Goal: Register for event/course

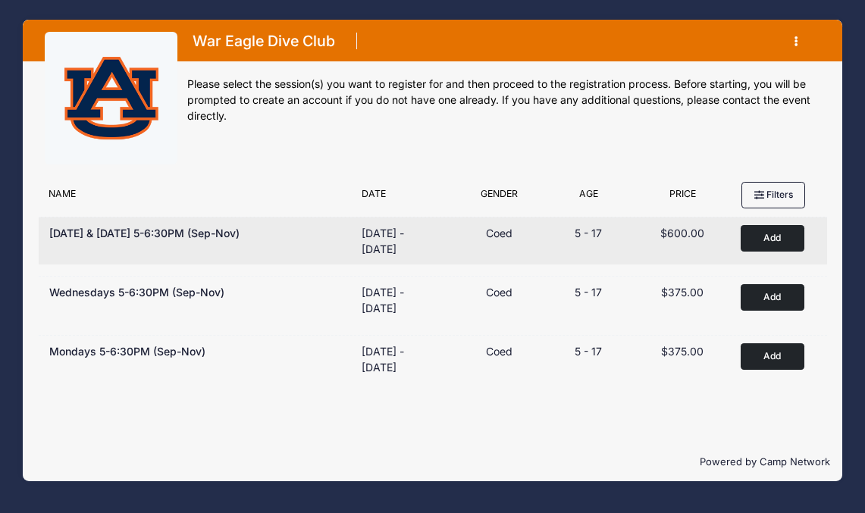
click at [772, 254] on div "Remove Add to Cart" at bounding box center [776, 241] width 94 height 32
click at [774, 234] on button "Add to Cart" at bounding box center [772, 238] width 64 height 27
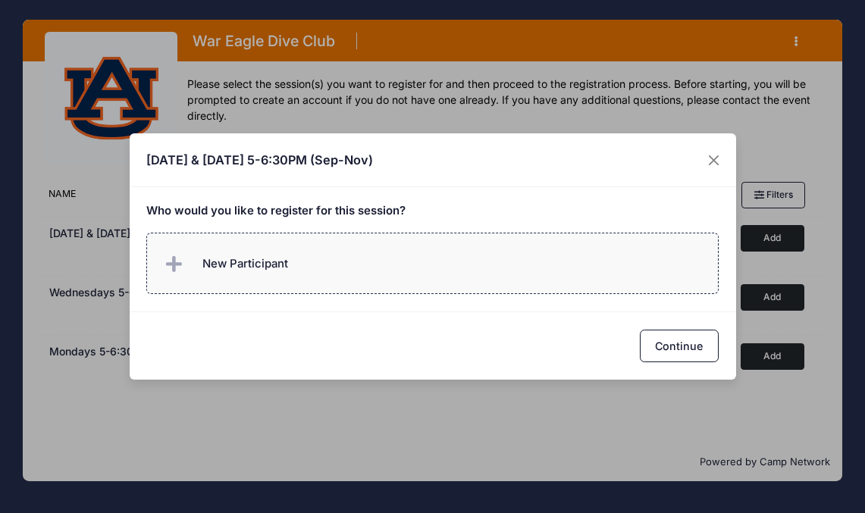
click at [293, 268] on label "New Participant" at bounding box center [432, 263] width 572 height 61
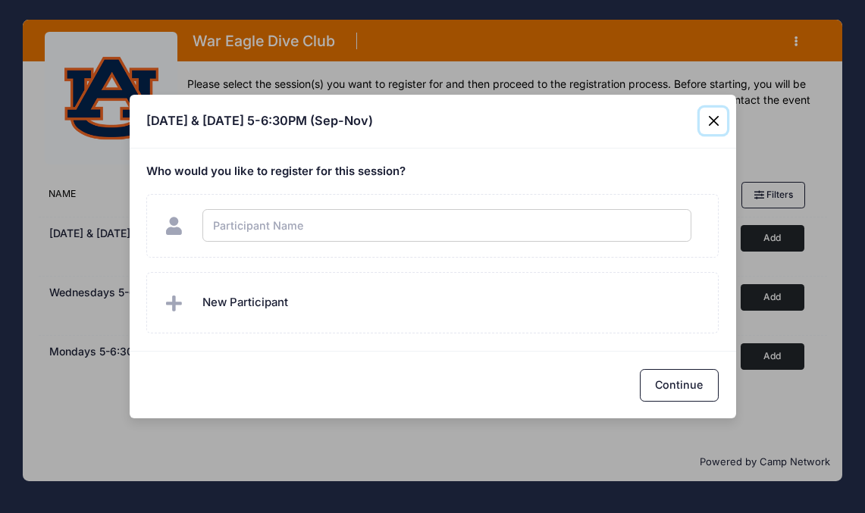
click at [709, 122] on div "Monday & Wednesday 5-6:30PM (Sep-Nov) Who would you like to register for this s…" at bounding box center [432, 256] width 865 height 513
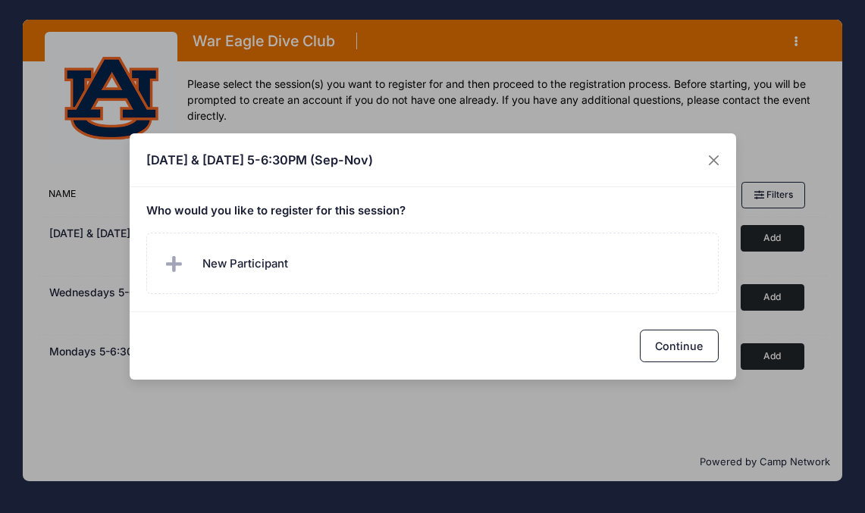
click at [377, 205] on h5 "Who would you like to register for this session?" at bounding box center [432, 212] width 572 height 14
click at [342, 163] on h4 "[DATE] & [DATE] 5-6:30PM (Sep-Nov)" at bounding box center [259, 160] width 227 height 18
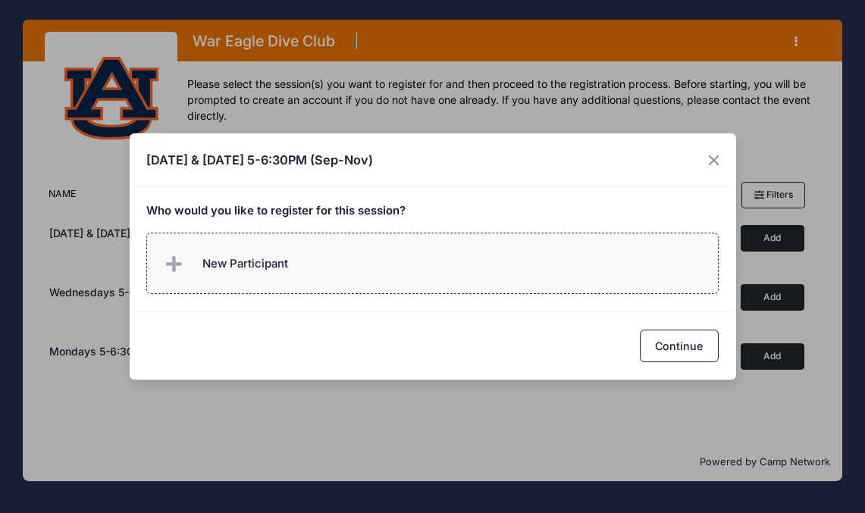
click at [271, 254] on span "New Participant" at bounding box center [225, 264] width 126 height 30
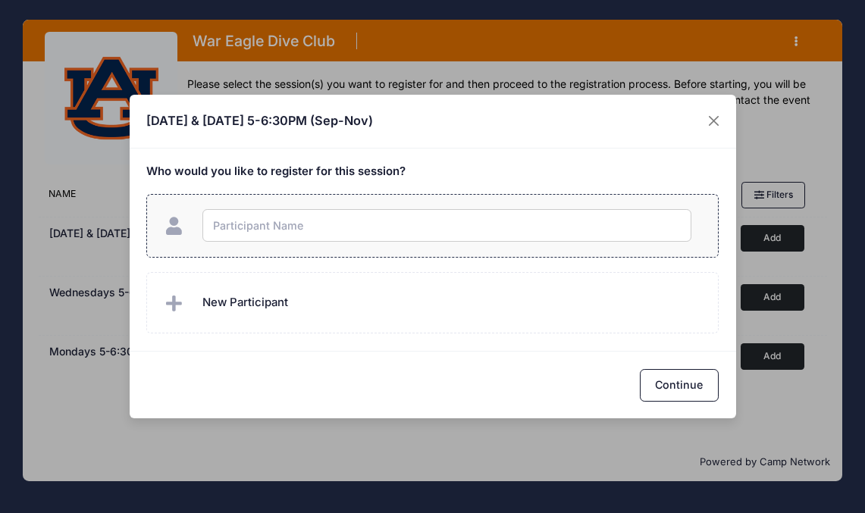
click at [276, 224] on input "text" at bounding box center [446, 225] width 489 height 33
type input "Ella Jarvi"
checkbox input "true"
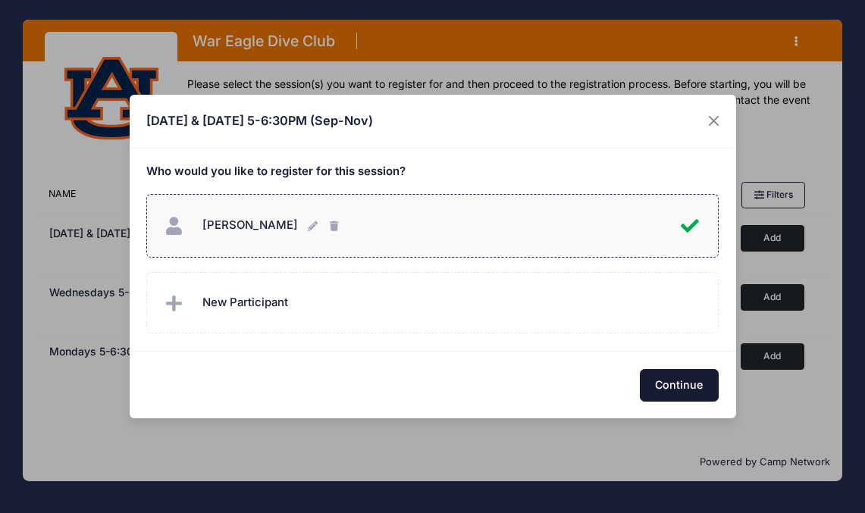
click at [680, 385] on button "Continue" at bounding box center [679, 385] width 79 height 33
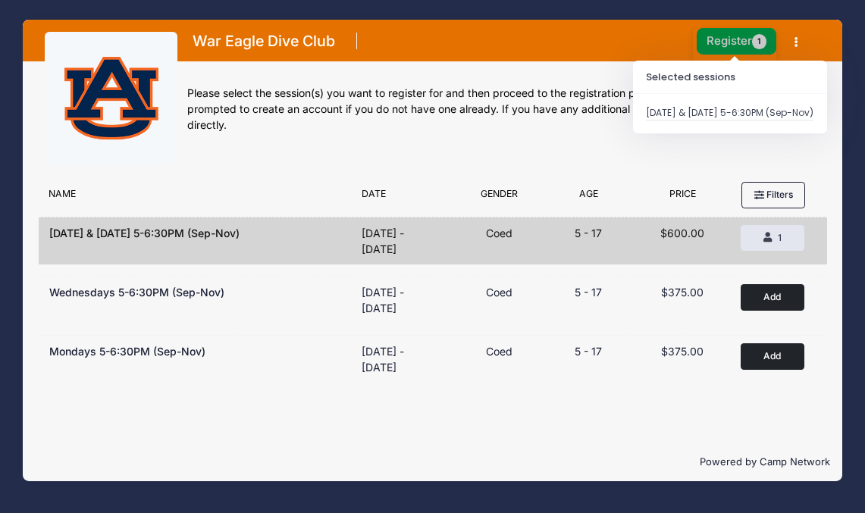
click at [727, 41] on button "Register 1" at bounding box center [736, 41] width 80 height 27
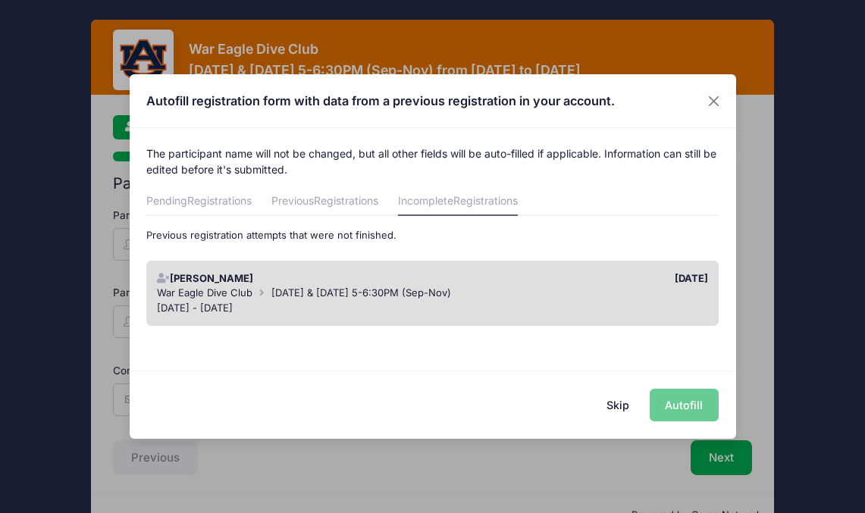
click at [399, 306] on div "[DATE] - [DATE]" at bounding box center [432, 308] width 551 height 15
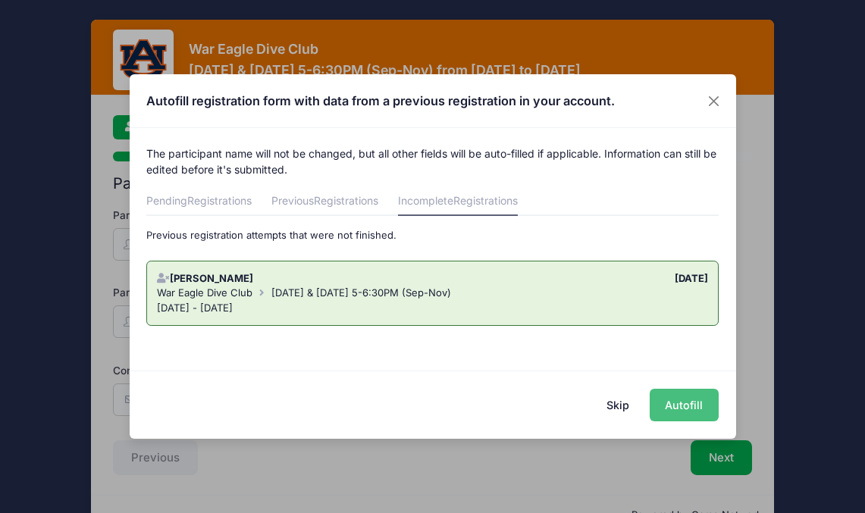
click at [687, 405] on button "Autofill" at bounding box center [683, 405] width 69 height 33
type input "cordeliarealtorchinese@gmail.com"
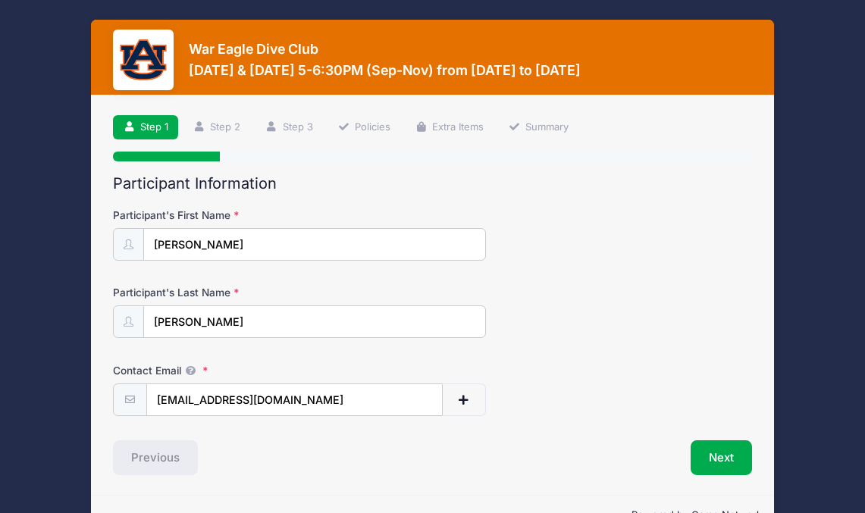
scroll to position [41, 0]
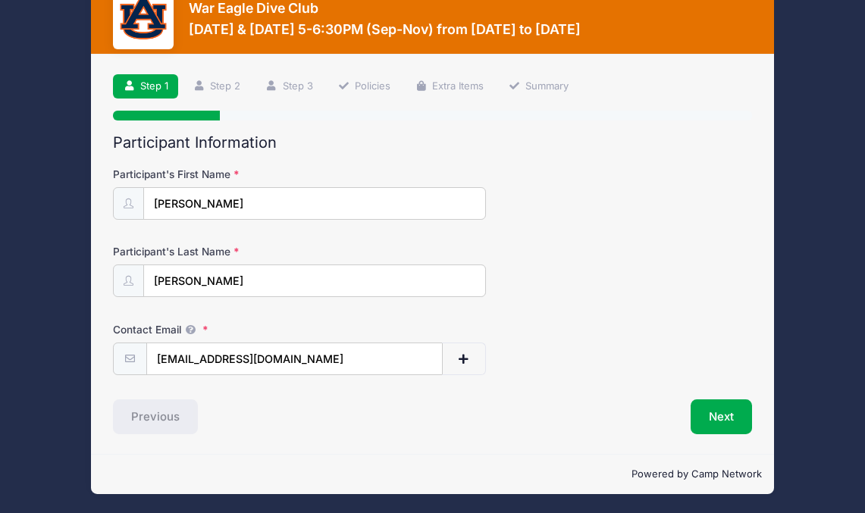
click at [662, 333] on div "Contact Email cordeliarealtorchinese@gmail.com" at bounding box center [432, 348] width 638 height 53
click at [730, 415] on button "Next" at bounding box center [720, 416] width 61 height 35
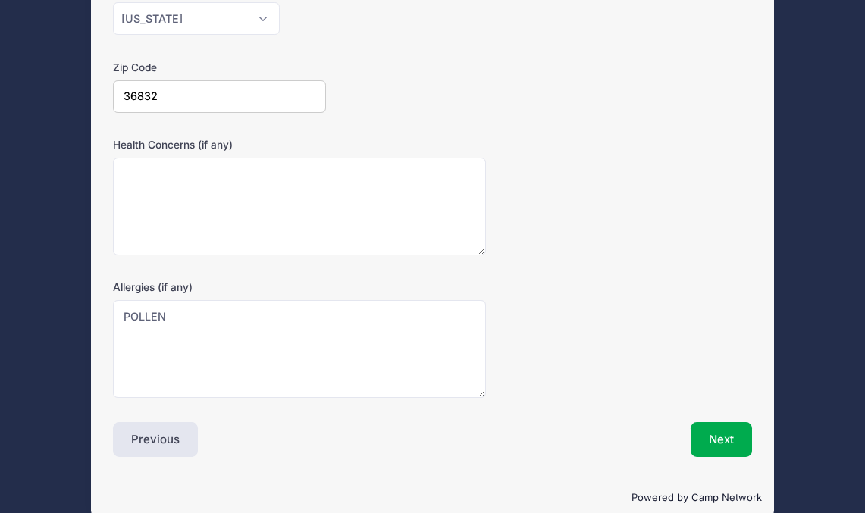
scroll to position [461, 0]
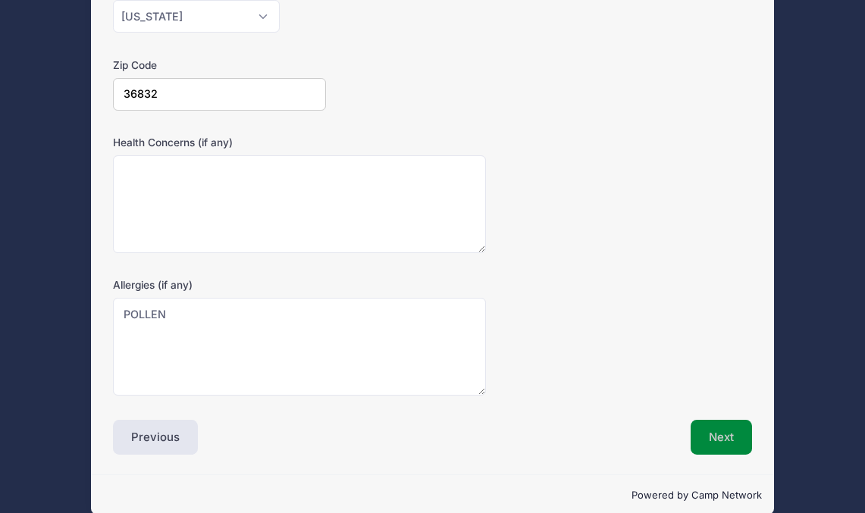
click at [722, 434] on button "Next" at bounding box center [720, 437] width 61 height 35
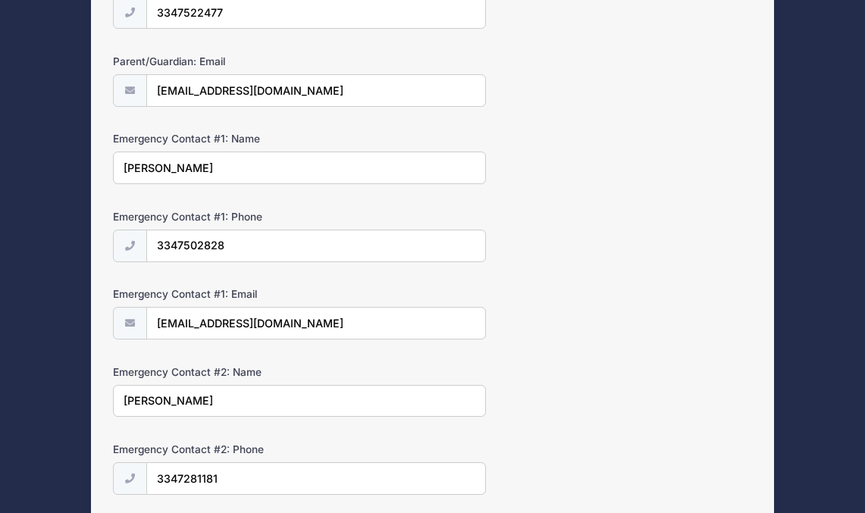
scroll to position [507, 0]
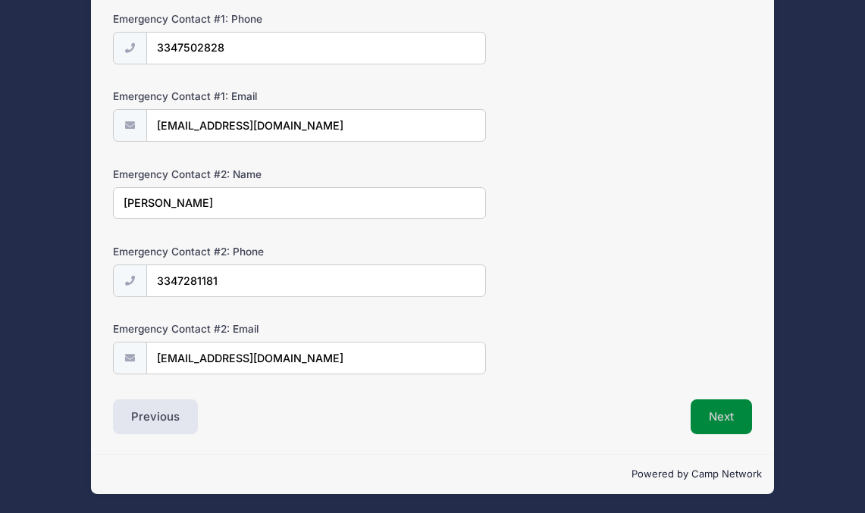
click at [723, 408] on button "Next" at bounding box center [720, 416] width 61 height 35
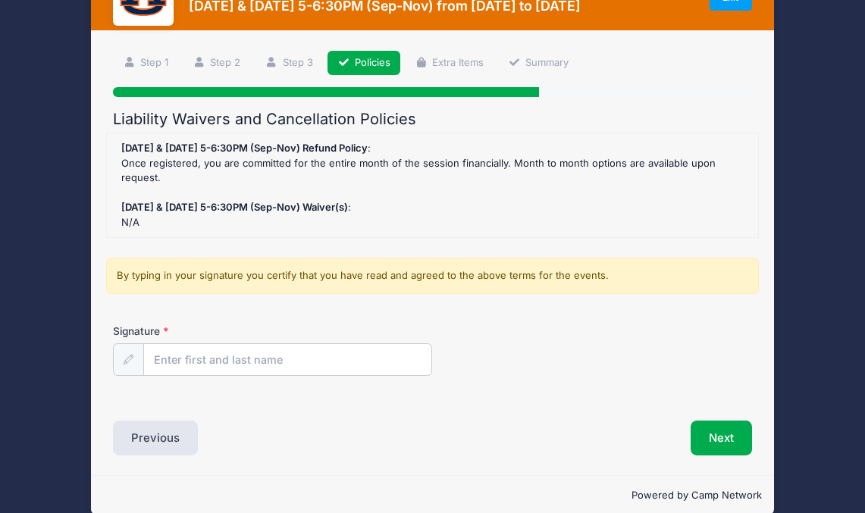
scroll to position [86, 0]
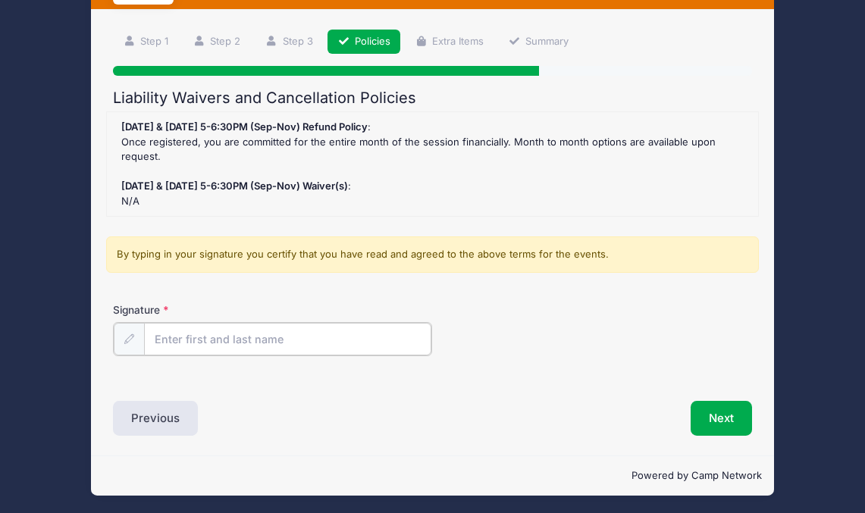
click at [230, 329] on input "Signature" at bounding box center [287, 339] width 287 height 33
type input "cordelia jarvis"
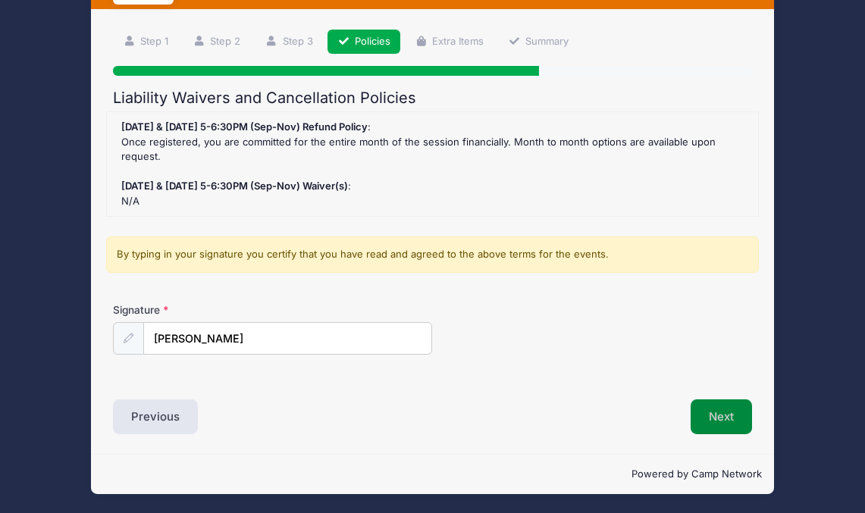
click at [729, 422] on button "Next" at bounding box center [720, 416] width 61 height 35
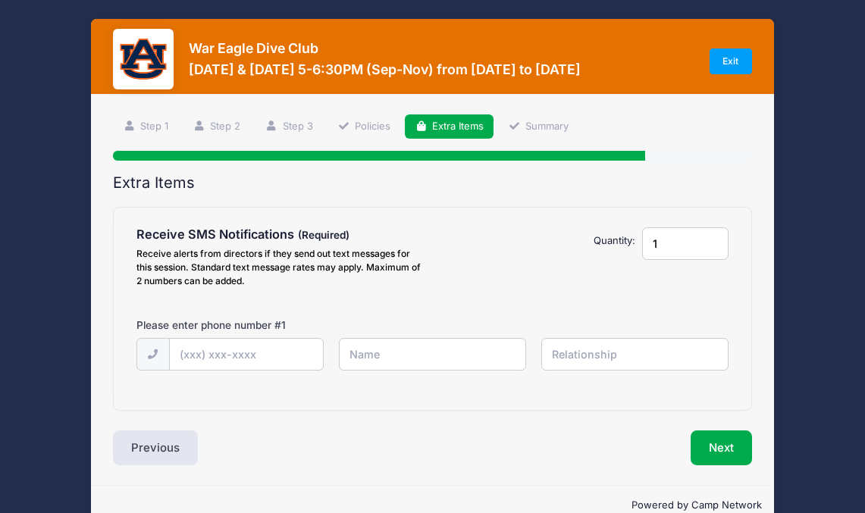
scroll to position [0, 0]
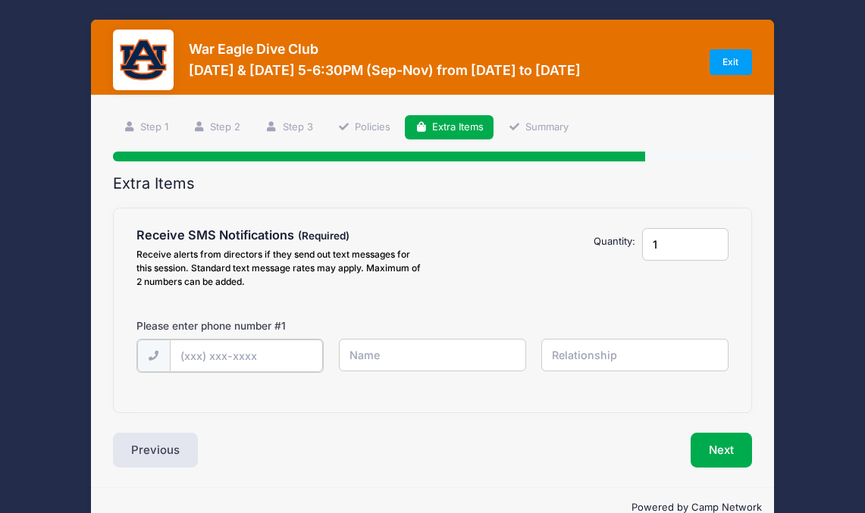
click at [240, 358] on input "text" at bounding box center [246, 356] width 153 height 33
type input "[PHONE_NUMBER]"
click at [383, 358] on input "text" at bounding box center [433, 355] width 188 height 33
type input "[PERSON_NAME]"
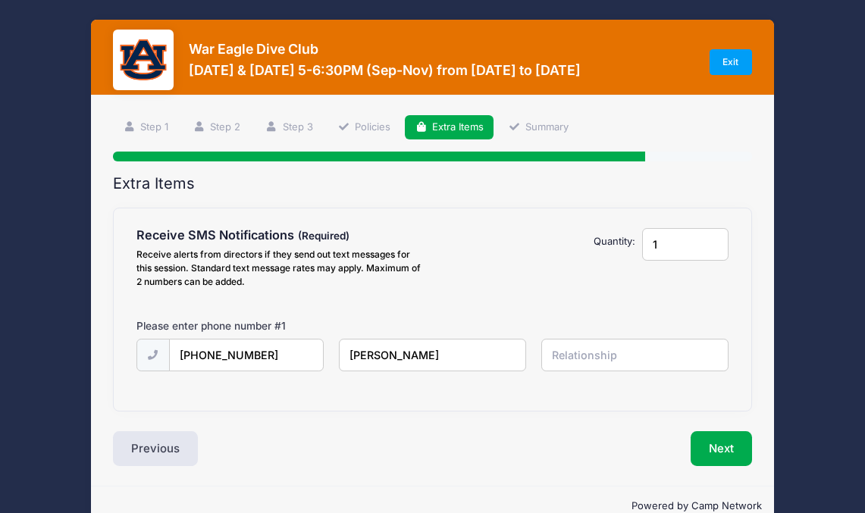
click at [578, 356] on input "text" at bounding box center [635, 355] width 188 height 33
type input "Mother"
click at [724, 449] on button "Next" at bounding box center [720, 448] width 61 height 35
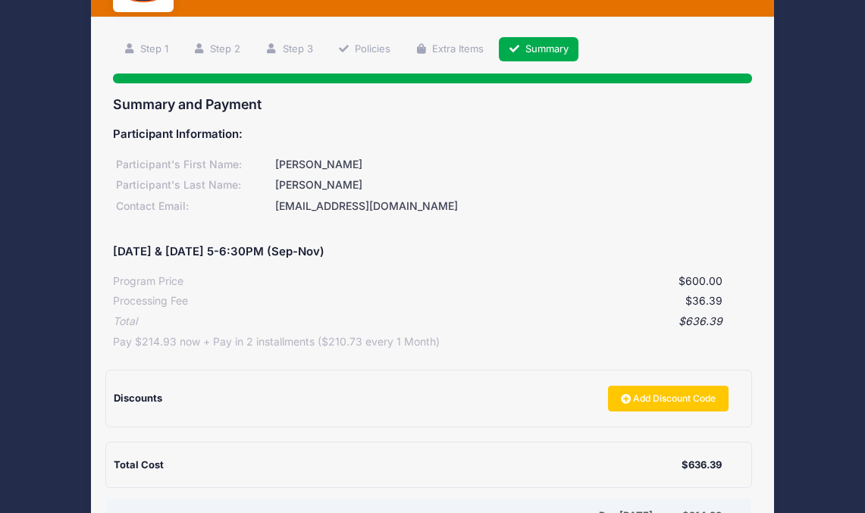
scroll to position [79, 0]
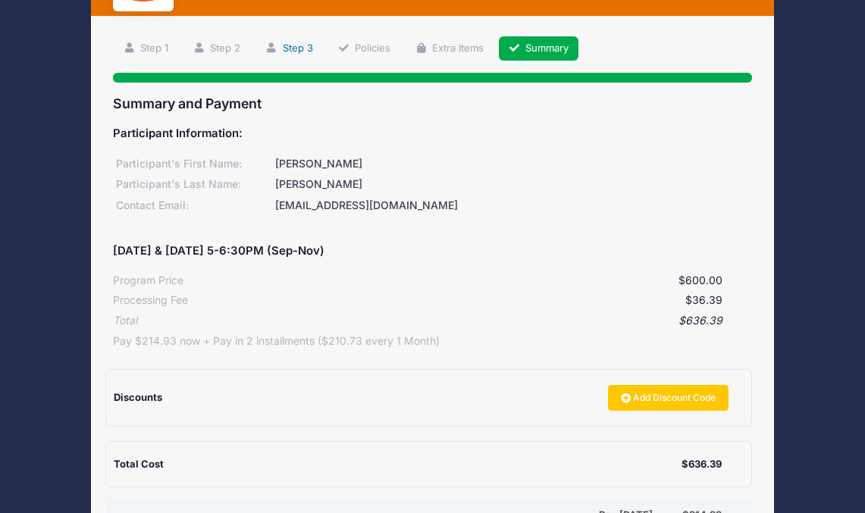
click at [295, 42] on link "Step 3" at bounding box center [288, 48] width 67 height 25
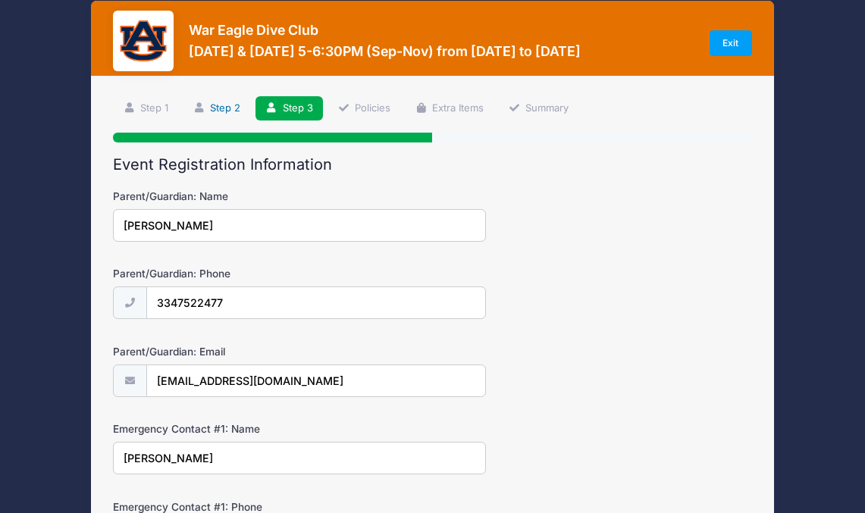
click at [223, 106] on link "Step 2" at bounding box center [216, 108] width 67 height 25
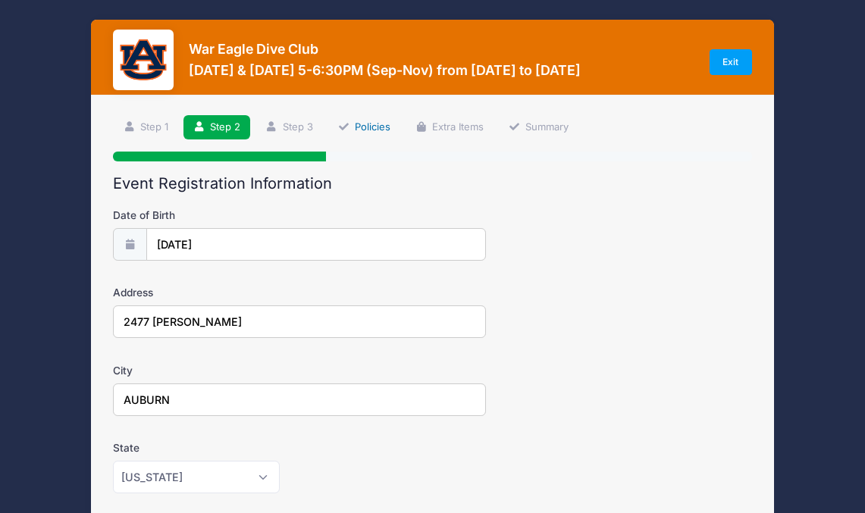
click at [376, 127] on link "Policies" at bounding box center [363, 127] width 73 height 25
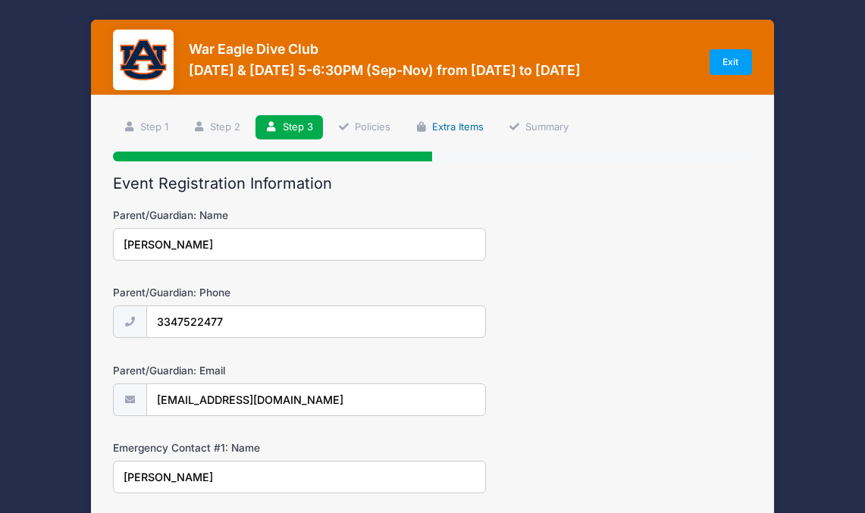
click at [462, 129] on link "Extra Items" at bounding box center [449, 127] width 89 height 25
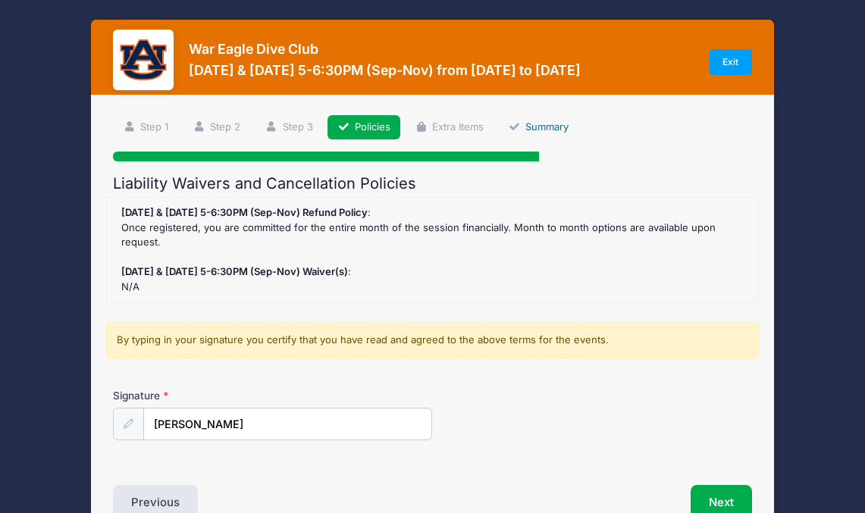
click at [547, 128] on link "Summary" at bounding box center [539, 127] width 80 height 25
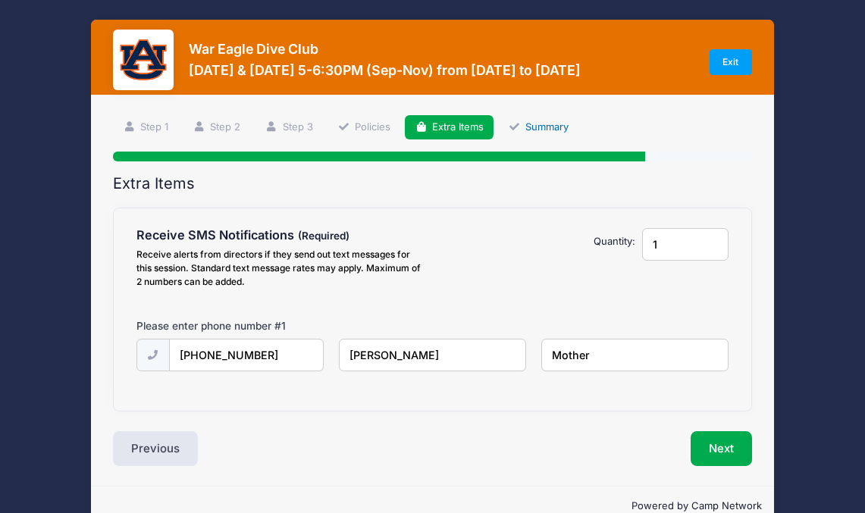
click at [543, 122] on link "Summary" at bounding box center [539, 127] width 80 height 25
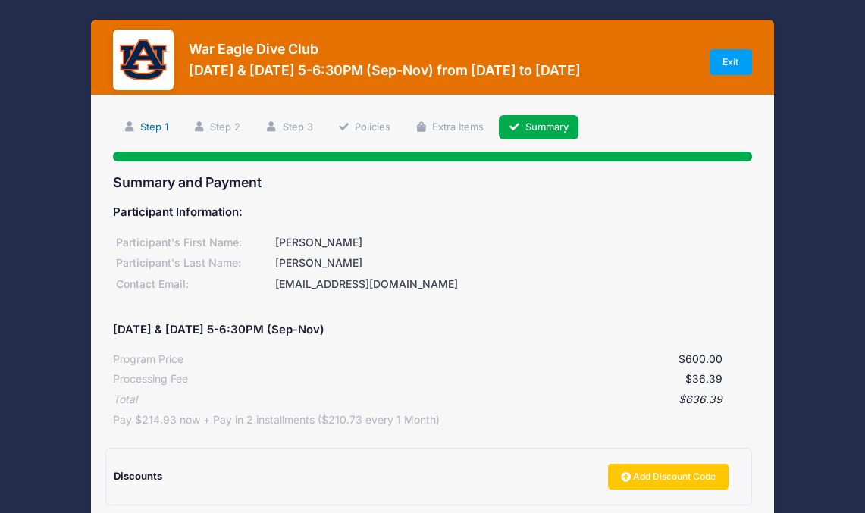
click at [158, 123] on link "Step 1" at bounding box center [145, 127] width 65 height 25
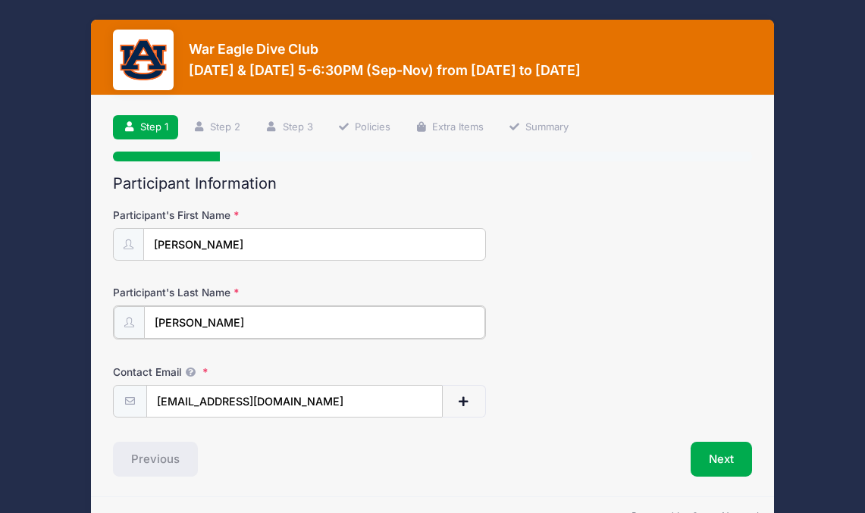
click at [202, 320] on input "Jarvi" at bounding box center [314, 322] width 340 height 33
type input "[PERSON_NAME]"
click at [537, 285] on div "Participant's Last Name Jarvis" at bounding box center [432, 311] width 638 height 53
click at [227, 138] on link "Step 2" at bounding box center [216, 127] width 67 height 25
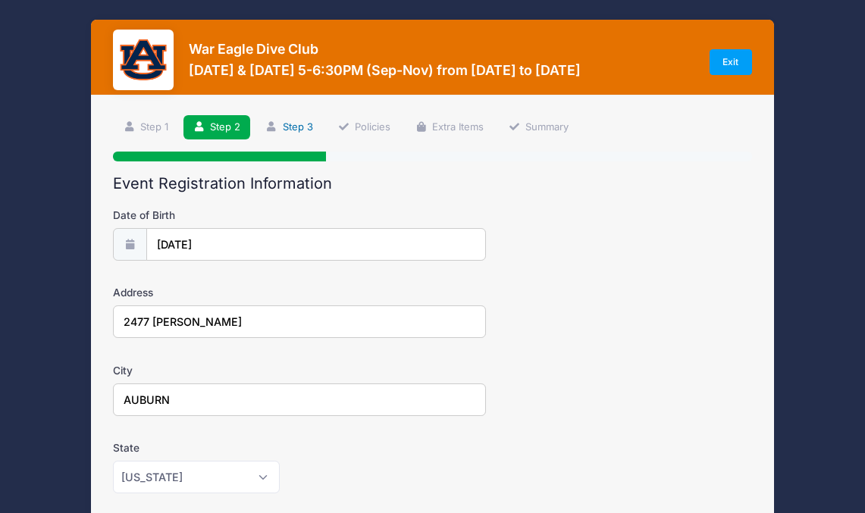
click at [300, 121] on link "Step 3" at bounding box center [288, 127] width 67 height 25
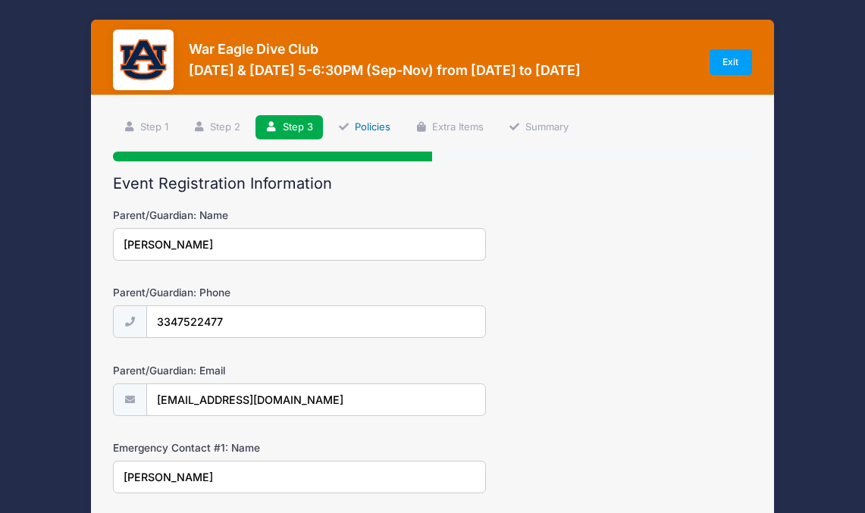
click at [373, 125] on link "Policies" at bounding box center [363, 127] width 73 height 25
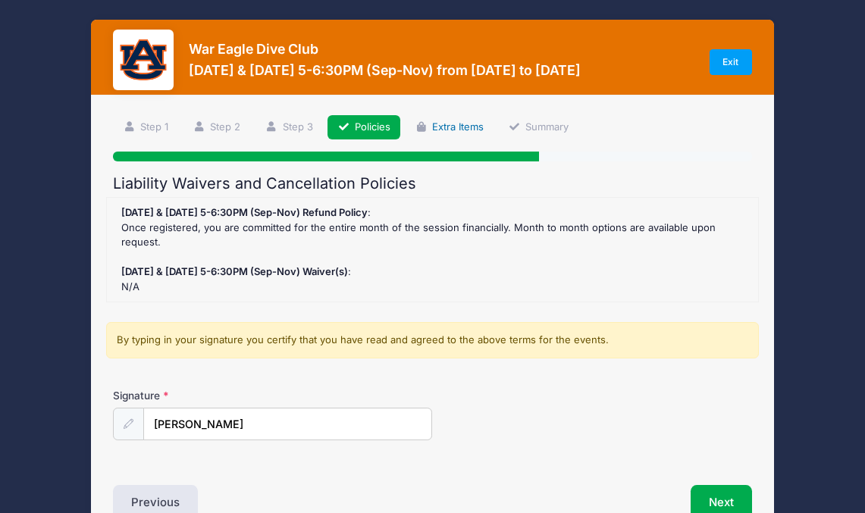
click at [470, 136] on link "Extra Items" at bounding box center [449, 127] width 89 height 25
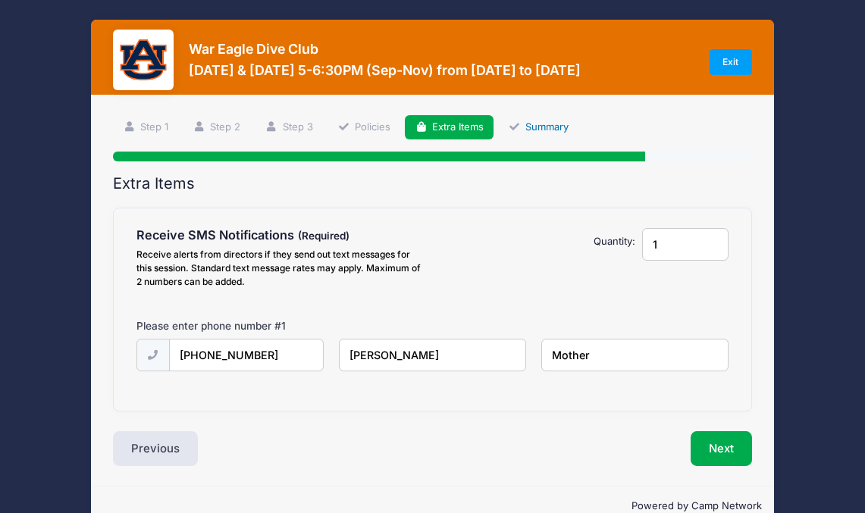
click at [560, 129] on link "Summary" at bounding box center [539, 127] width 80 height 25
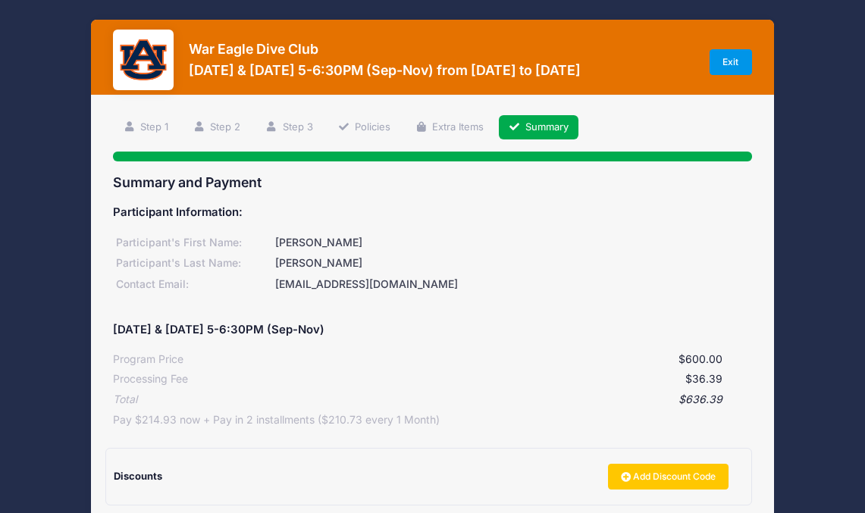
click at [723, 61] on link "Exit" at bounding box center [730, 62] width 42 height 26
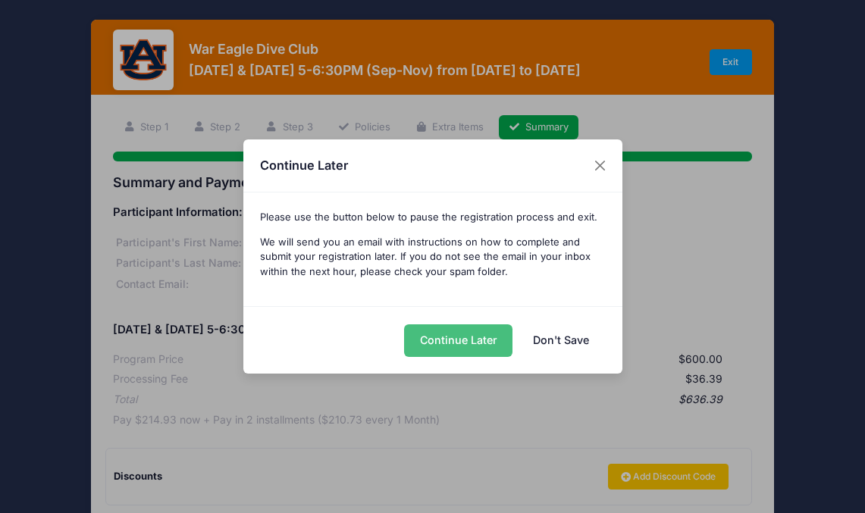
click at [477, 341] on button "Continue Later" at bounding box center [458, 340] width 108 height 33
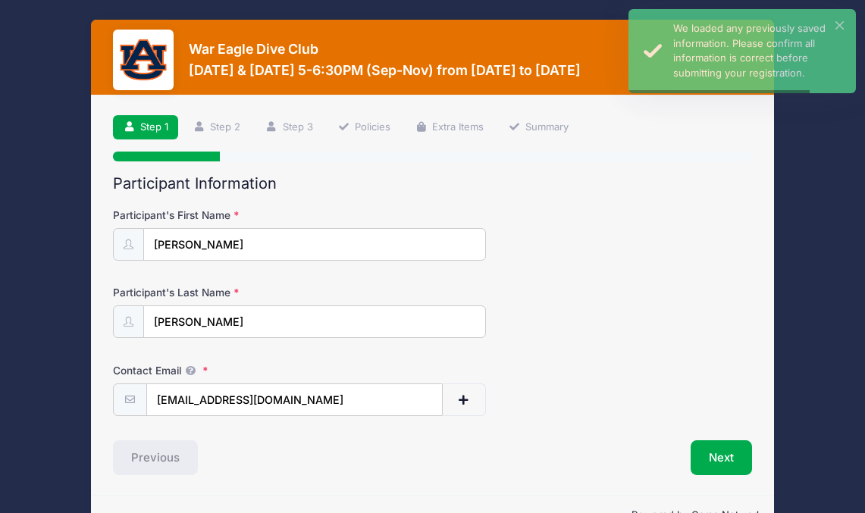
scroll to position [9, 0]
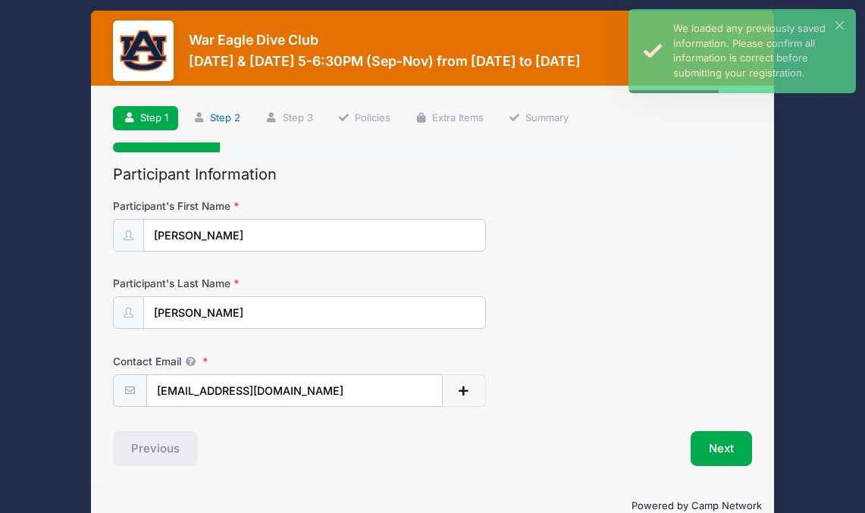
click at [240, 113] on link "Step 2" at bounding box center [216, 118] width 67 height 25
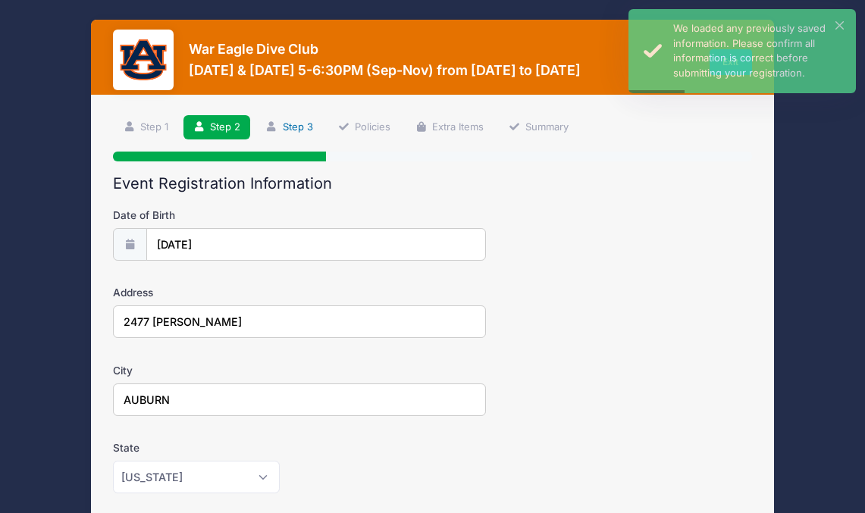
click at [312, 131] on link "Step 3" at bounding box center [288, 127] width 67 height 25
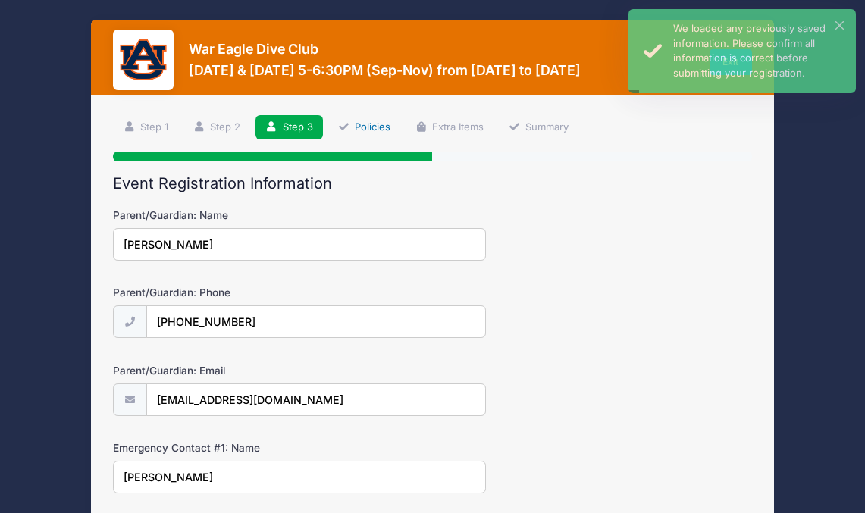
click at [365, 120] on link "Policies" at bounding box center [363, 127] width 73 height 25
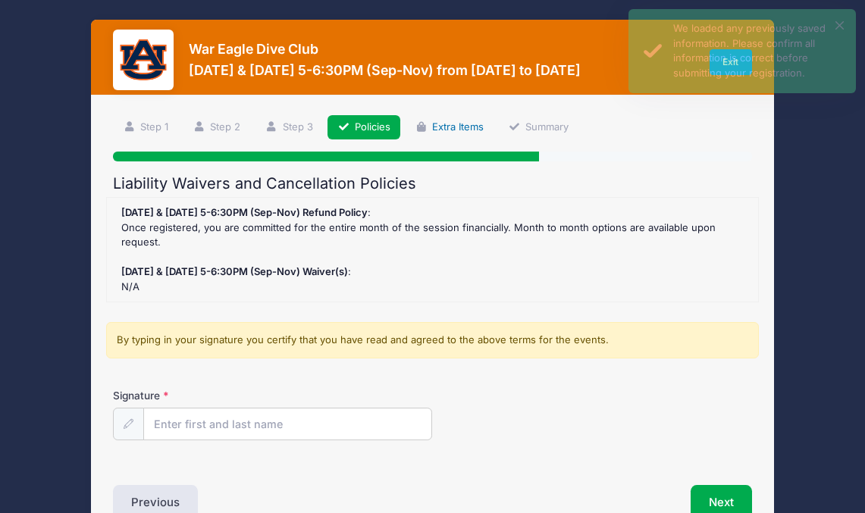
click at [463, 120] on link "Extra Items" at bounding box center [449, 127] width 89 height 25
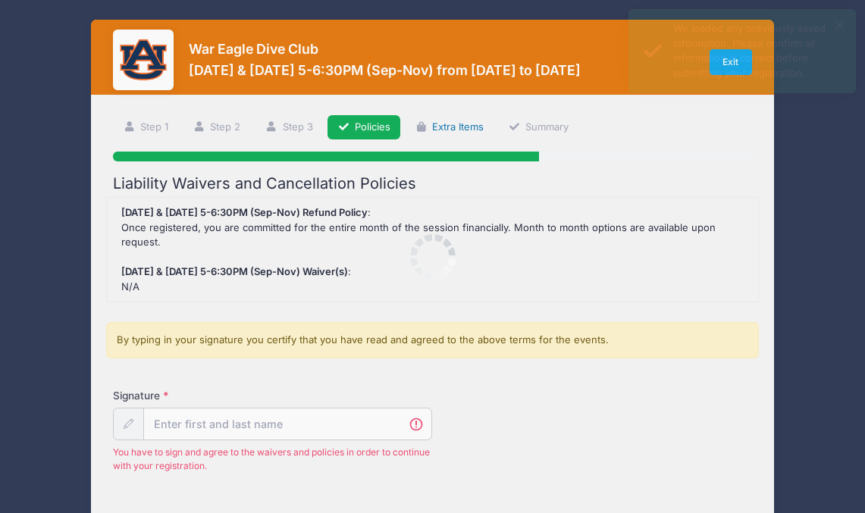
scroll to position [118, 0]
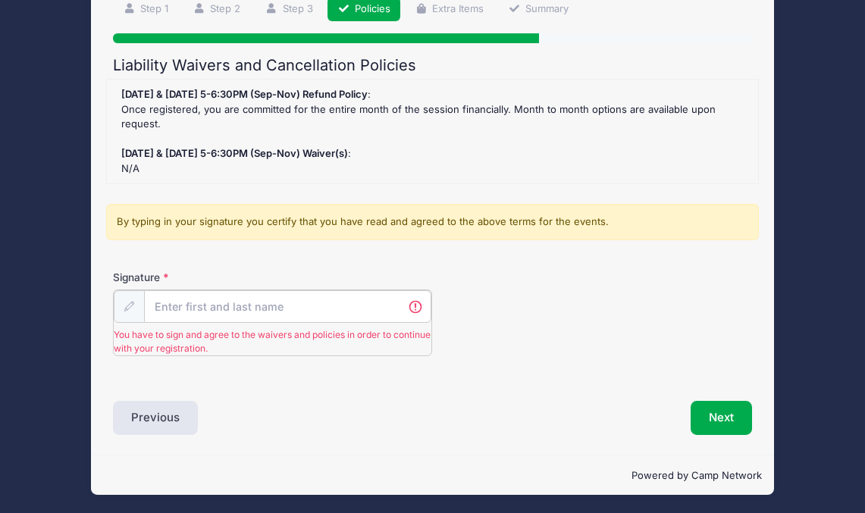
click at [226, 296] on input "Signature" at bounding box center [287, 306] width 287 height 33
type input "CORDELIA JARVIS"
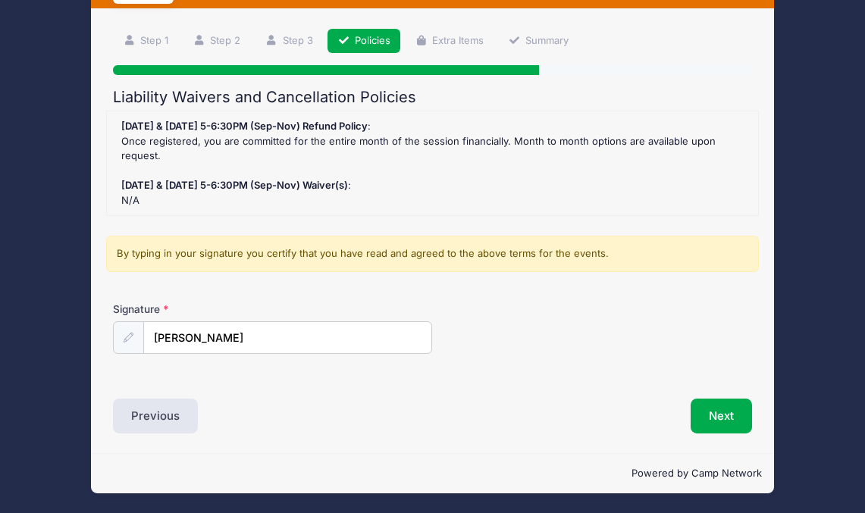
click at [533, 343] on div "Signature CORDELIA JARVIS" at bounding box center [432, 328] width 638 height 53
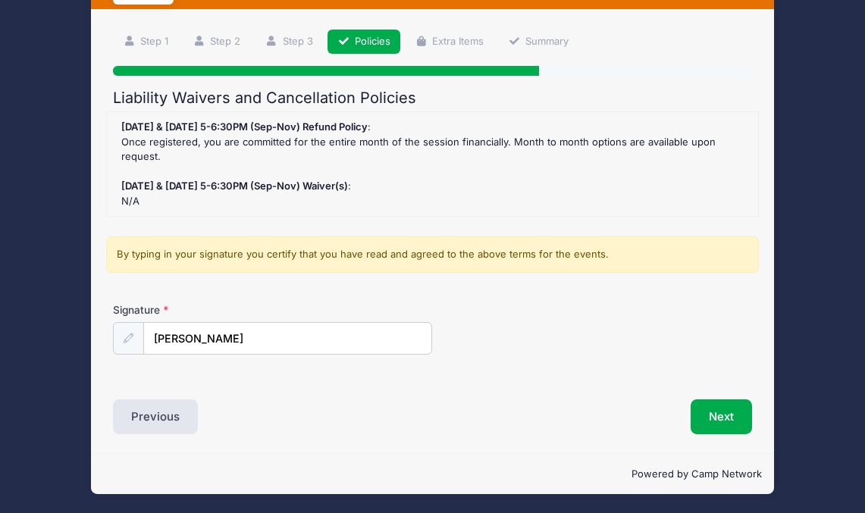
scroll to position [75, 0]
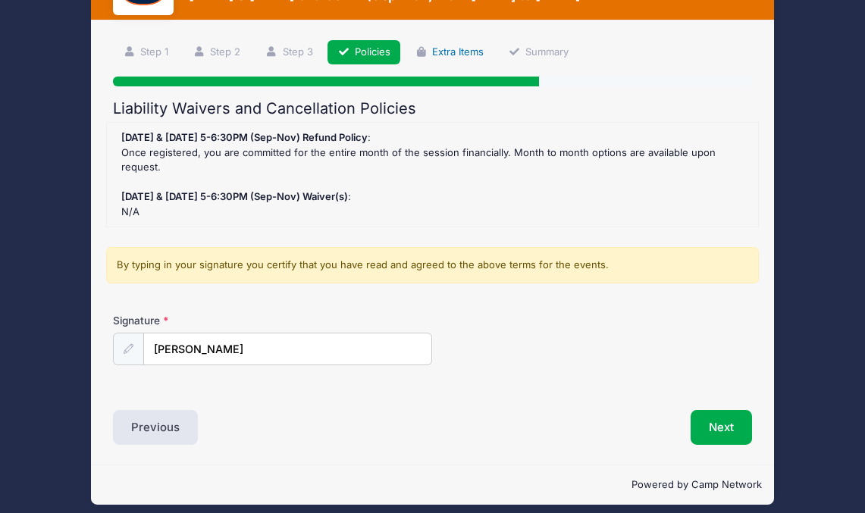
click at [443, 48] on link "Extra Items" at bounding box center [449, 52] width 89 height 25
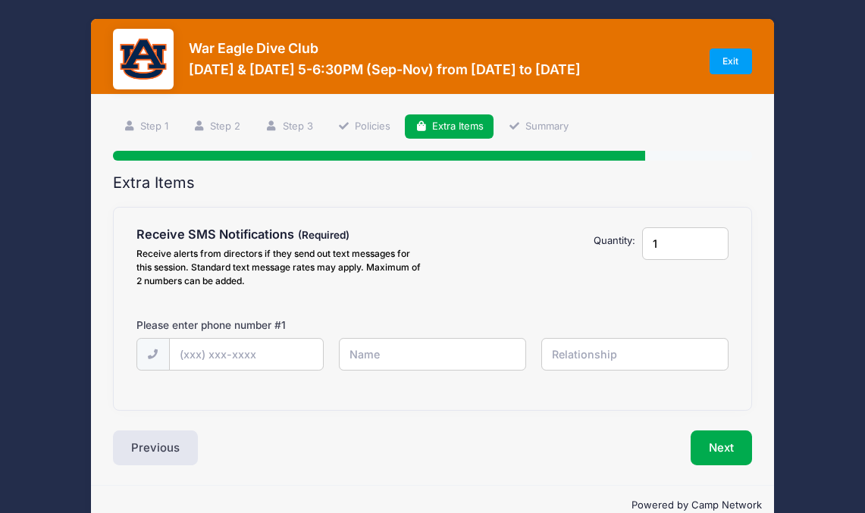
scroll to position [0, 0]
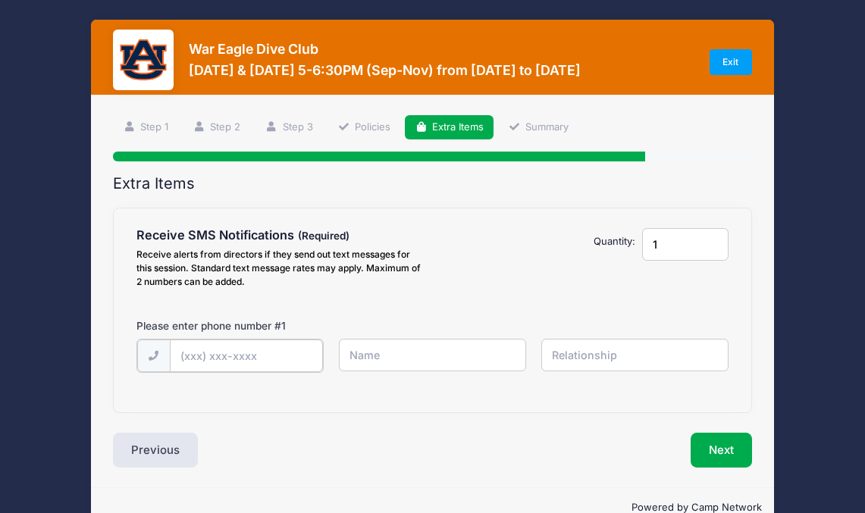
click at [230, 357] on input "text" at bounding box center [246, 356] width 153 height 33
type input "(334) 752-2477"
click at [409, 343] on input "text" at bounding box center [433, 355] width 188 height 33
type input "Cordelia Jarvis"
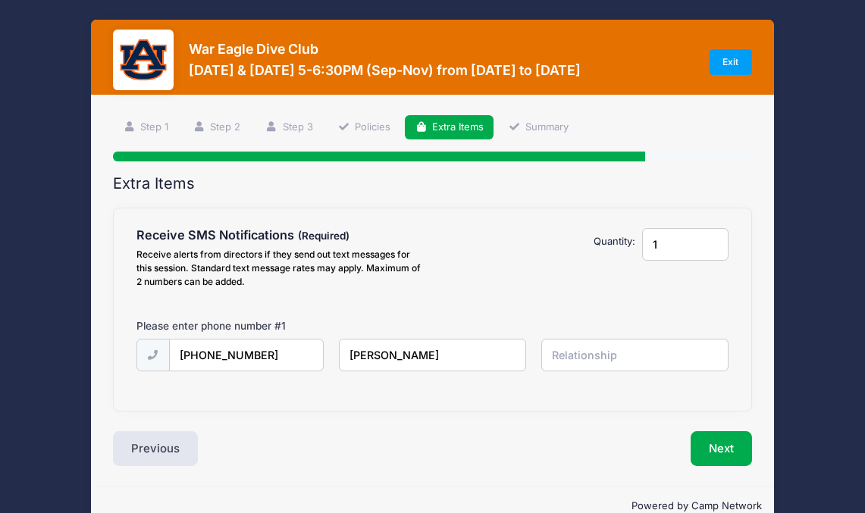
click at [615, 353] on input "text" at bounding box center [635, 355] width 188 height 33
type input "Mother"
click at [726, 451] on button "Next" at bounding box center [720, 448] width 61 height 35
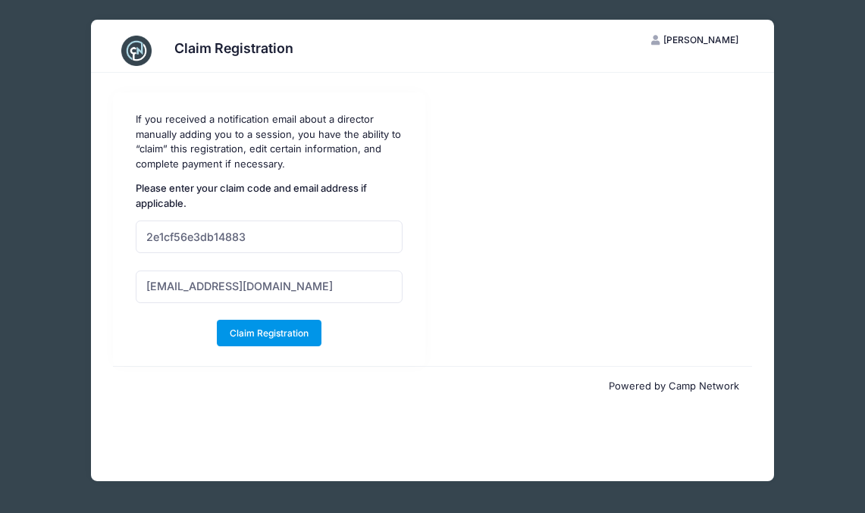
click at [255, 335] on button "Claim Registration" at bounding box center [269, 333] width 105 height 26
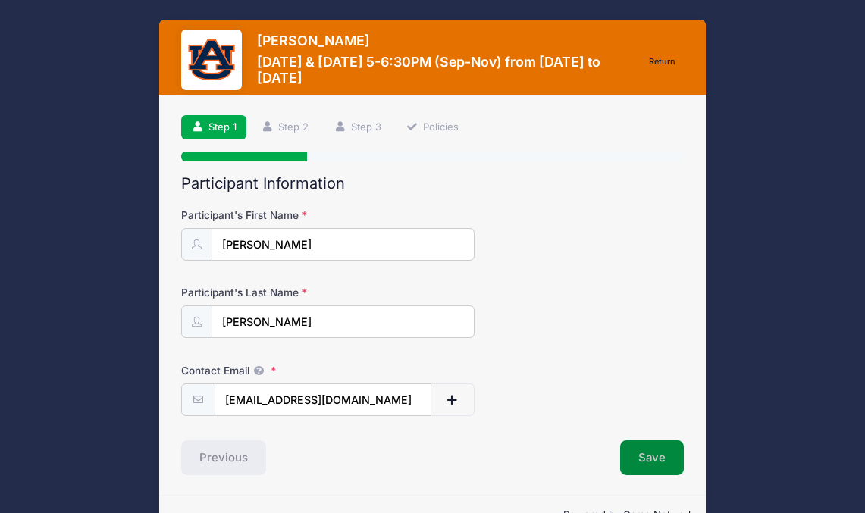
click at [660, 467] on button "Save" at bounding box center [652, 457] width 64 height 35
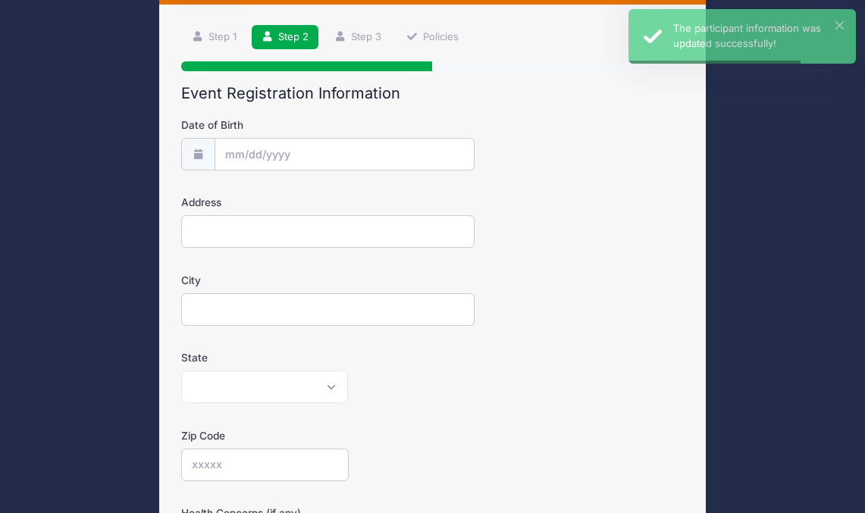
scroll to position [120, 0]
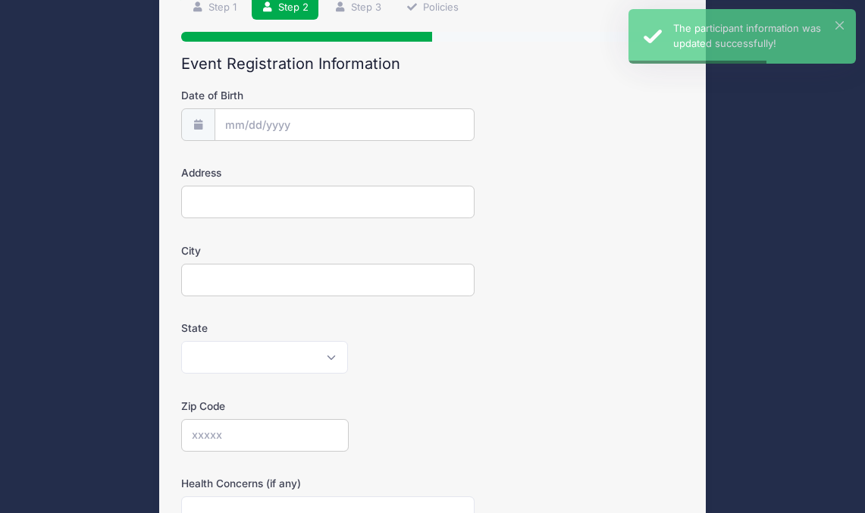
click at [251, 124] on input "Date of Birth" at bounding box center [344, 124] width 260 height 33
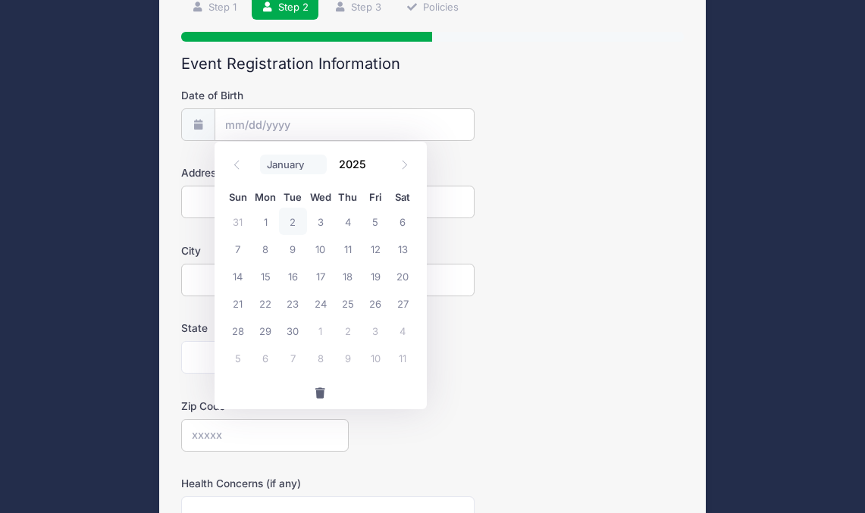
click at [286, 169] on select "January February March April May June July August September October November De…" at bounding box center [293, 165] width 67 height 20
select select "11"
click at [260, 155] on select "January February March April May June July August September October November De…" at bounding box center [293, 165] width 67 height 20
click at [357, 163] on input "2025" at bounding box center [356, 163] width 49 height 23
click at [378, 171] on span at bounding box center [376, 169] width 11 height 11
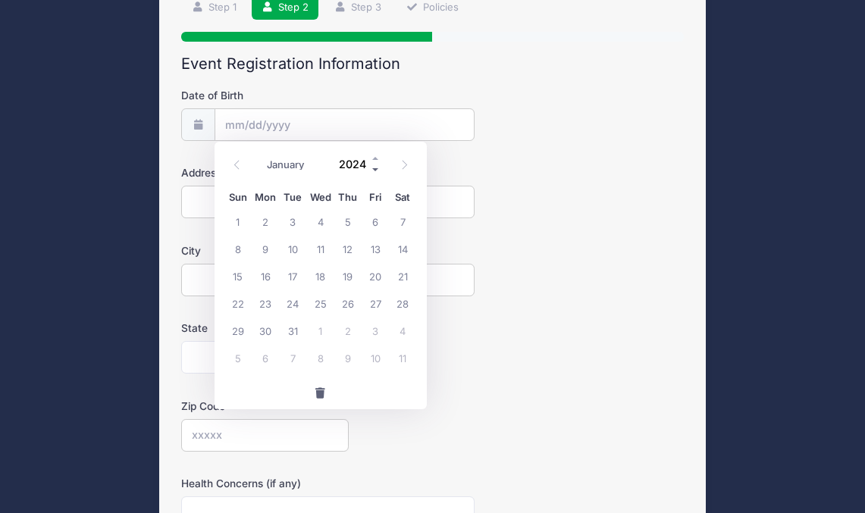
click at [378, 171] on span at bounding box center [376, 169] width 11 height 11
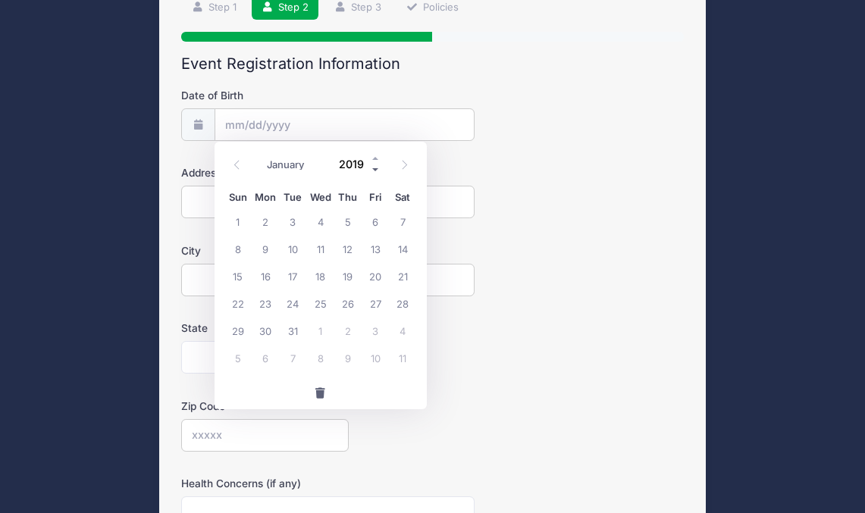
click at [378, 171] on span at bounding box center [376, 169] width 11 height 11
type input "2016"
click at [380, 246] on span "9" at bounding box center [374, 248] width 27 height 27
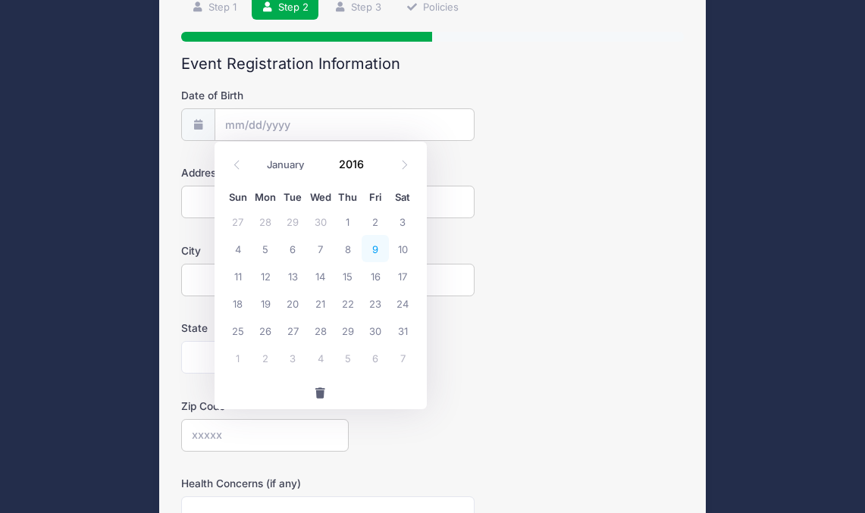
type input "[DATE]"
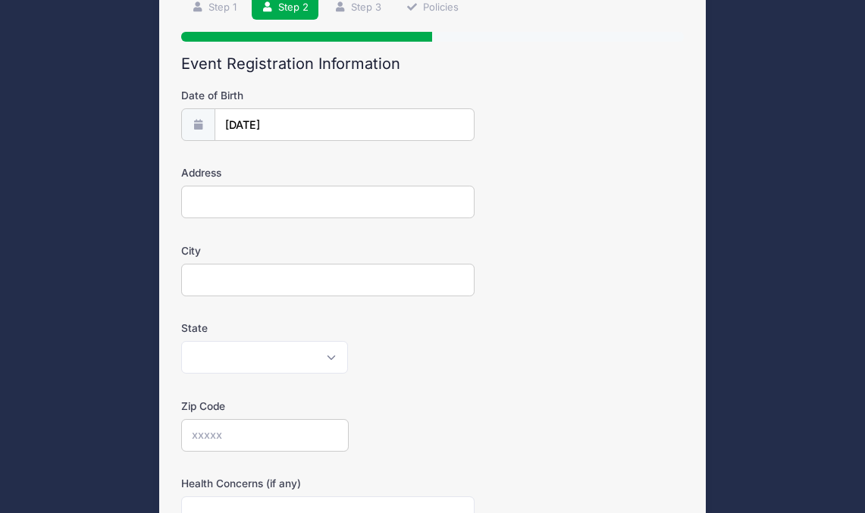
click at [244, 201] on input "Address" at bounding box center [327, 202] width 293 height 33
type input "2477 [PERSON_NAME]"
type input "AUBURN"
select select "AL"
type input "36832"
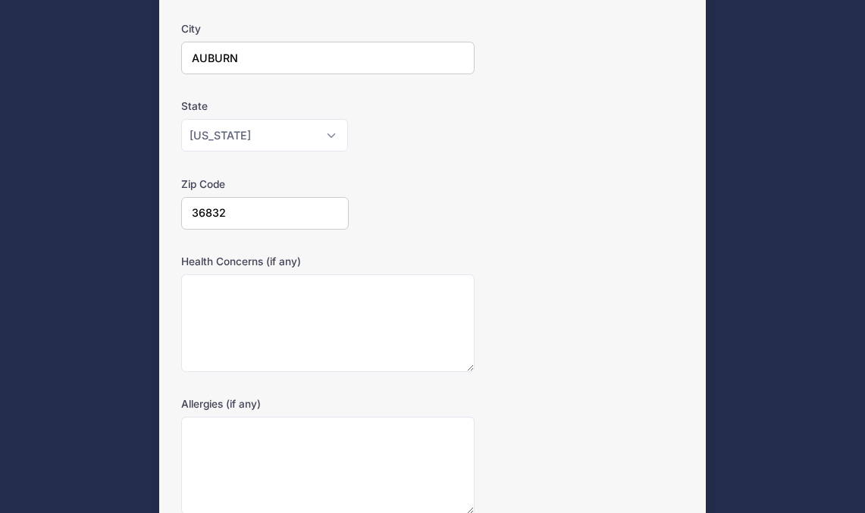
scroll to position [359, 0]
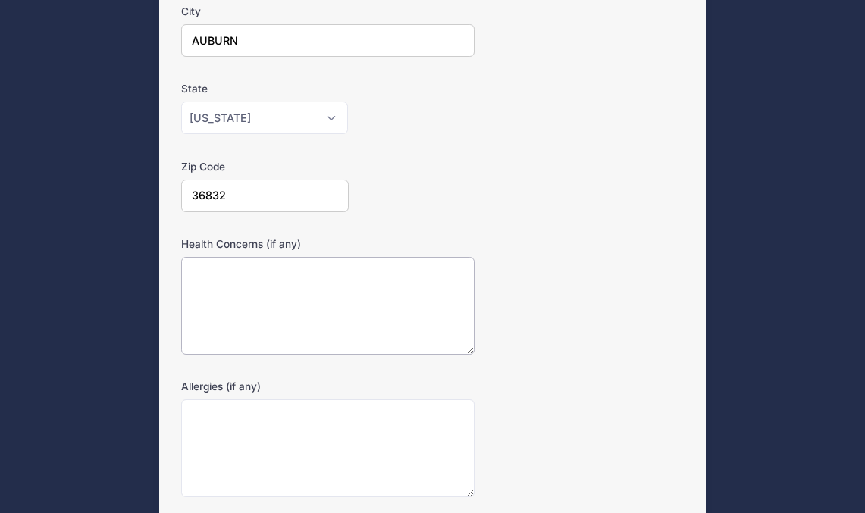
click at [238, 299] on textarea "Health Concerns (if any)" at bounding box center [327, 306] width 293 height 98
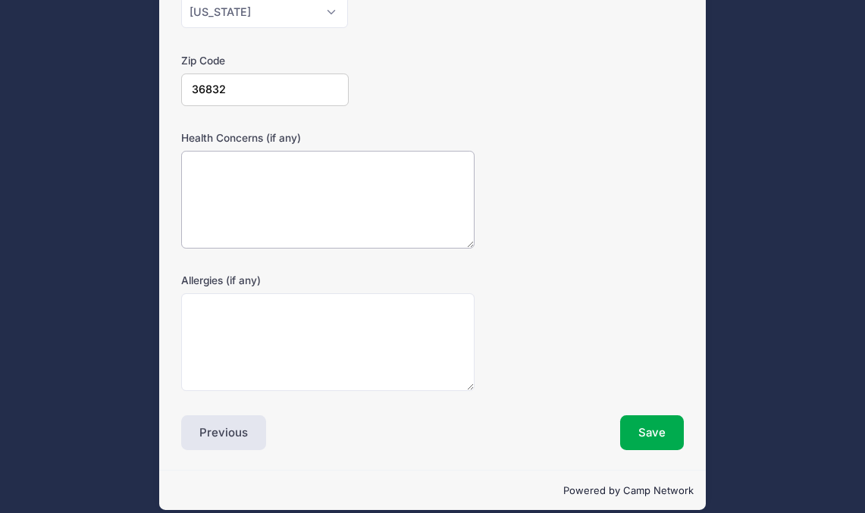
scroll to position [472, 0]
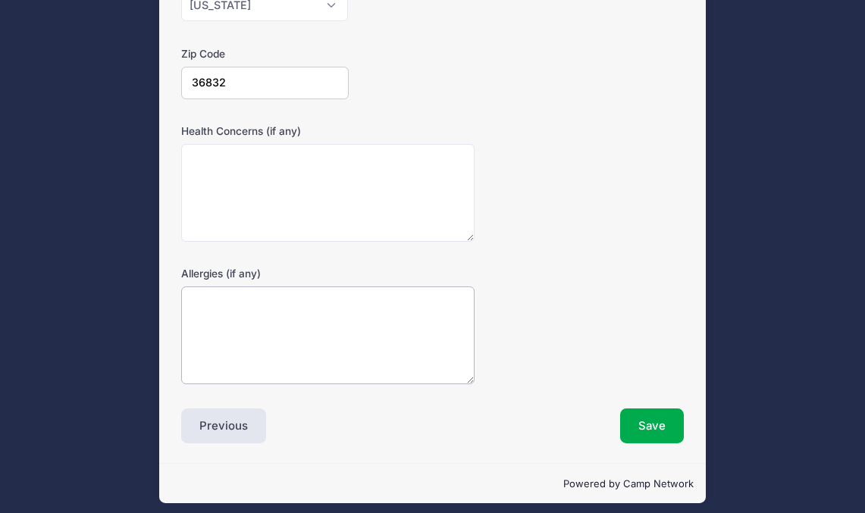
click at [235, 319] on textarea "Allergies (if any)" at bounding box center [327, 335] width 293 height 98
type textarea "p"
type textarea "trees grass"
click at [649, 427] on button "Save" at bounding box center [652, 425] width 64 height 35
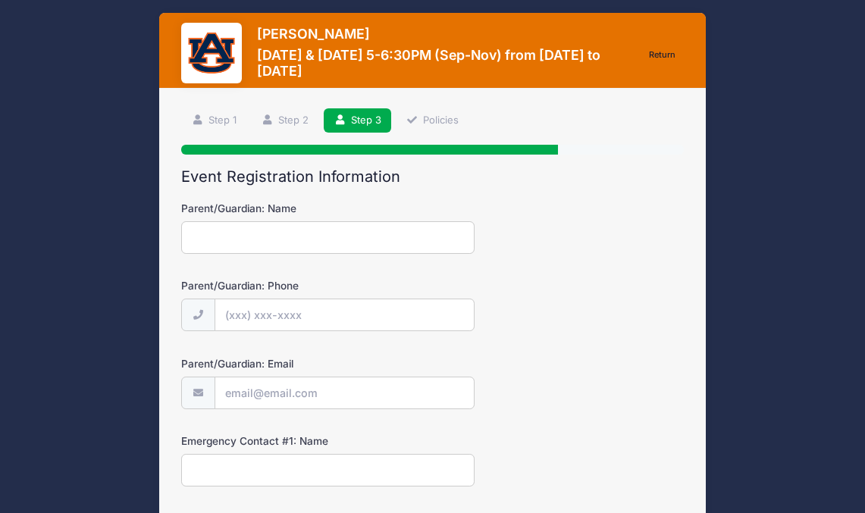
scroll to position [0, 0]
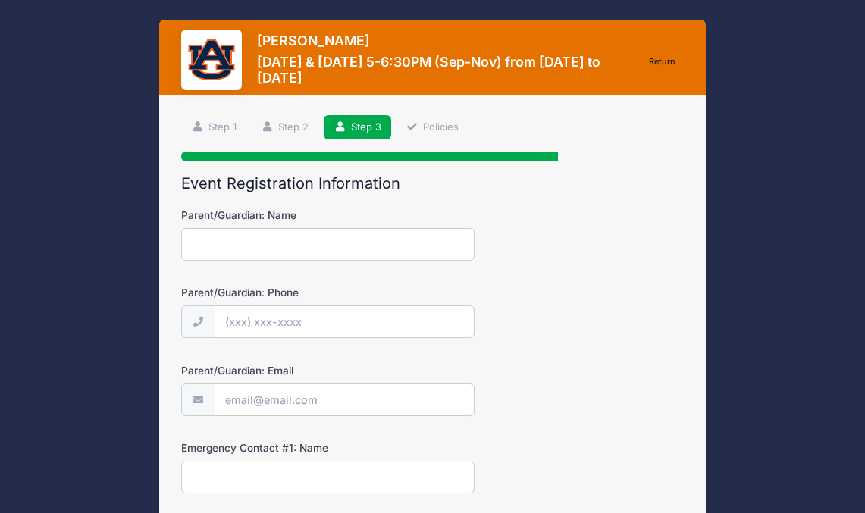
click at [259, 240] on input "Parent/Guardian: Name" at bounding box center [327, 244] width 293 height 33
type input "[PERSON_NAME]"
click at [267, 316] on input "Parent/Guardian: Phone" at bounding box center [344, 321] width 260 height 33
type input "[PHONE_NUMBER]"
click at [250, 403] on input "Parent/Guardian: Email" at bounding box center [344, 399] width 260 height 33
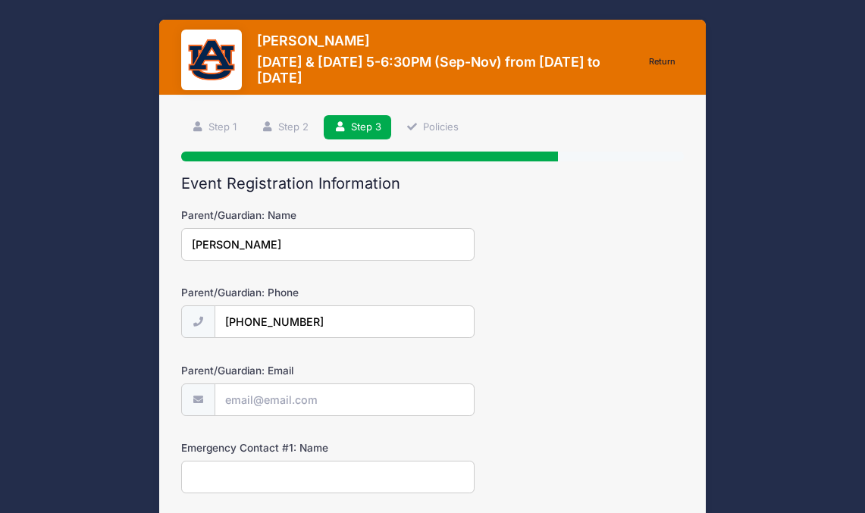
type input "[EMAIL_ADDRESS][DOMAIN_NAME]"
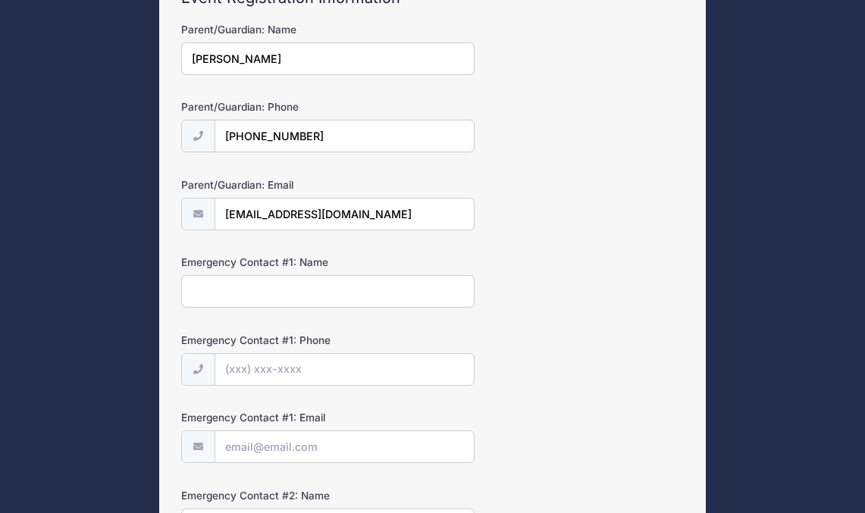
scroll to position [197, 0]
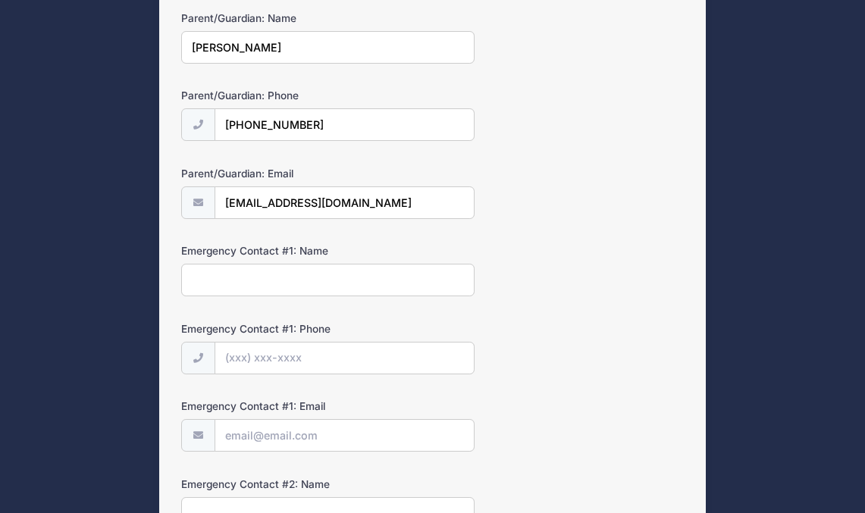
click at [231, 286] on input "Emergency Contact #1: Name" at bounding box center [327, 280] width 293 height 33
type input "[PERSON_NAME]"
click at [252, 350] on input "Emergency Contact #1: Phone" at bounding box center [344, 358] width 260 height 33
type input "[PHONE_NUMBER]"
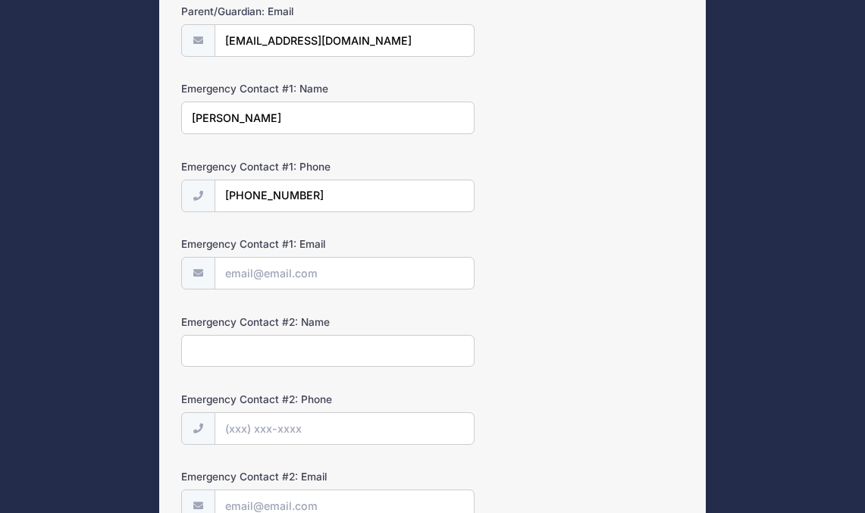
scroll to position [362, 0]
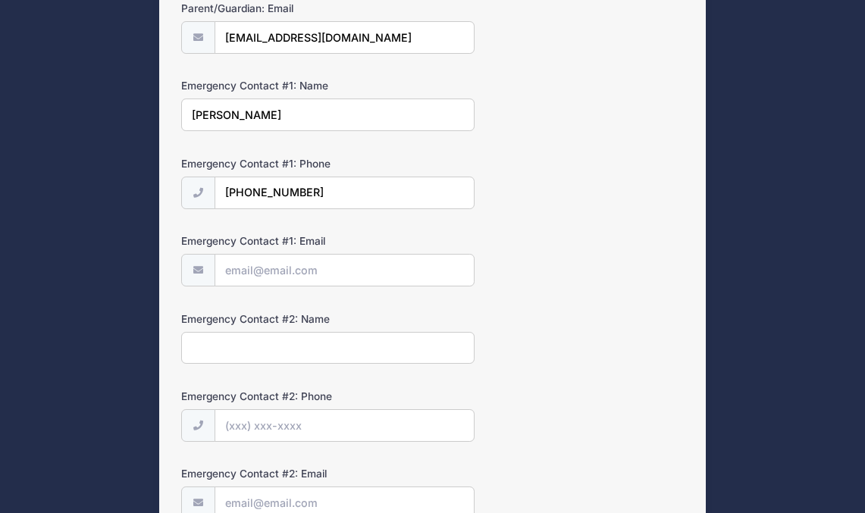
click at [230, 273] on input "Emergency Contact #1: Email" at bounding box center [344, 270] width 260 height 33
type input "[EMAIL_ADDRESS][DOMAIN_NAME]"
click at [198, 350] on input "Emergency Contact #2: Name" at bounding box center [327, 348] width 293 height 33
type input "[PERSON_NAME]"
click at [252, 427] on input "Emergency Contact #2: Phone" at bounding box center [344, 425] width 260 height 33
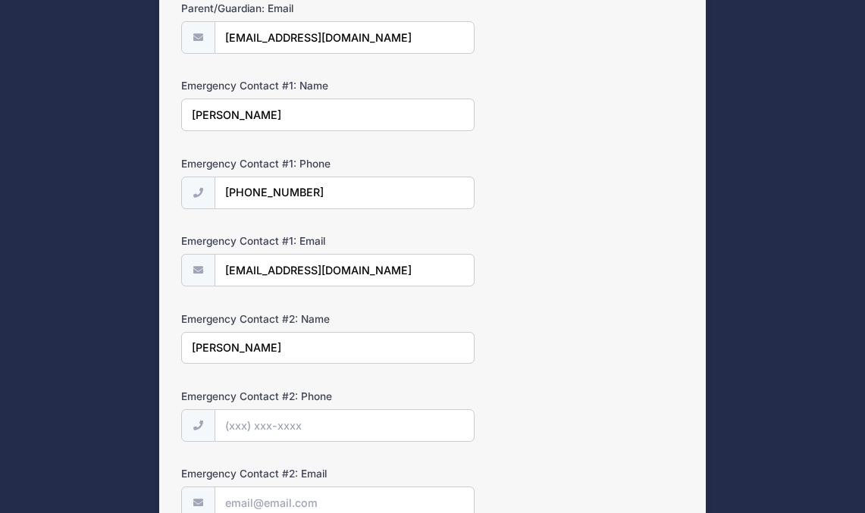
type input "[PHONE_NUMBER]"
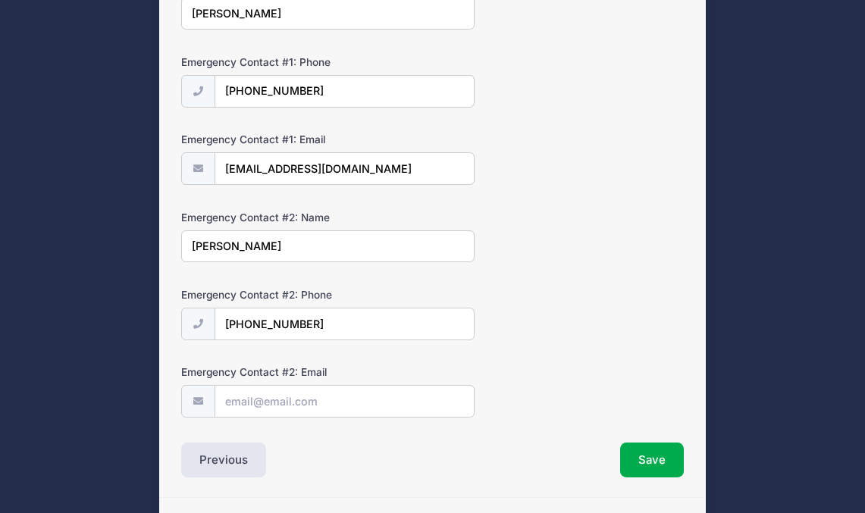
scroll to position [465, 0]
click at [234, 402] on input "Emergency Contact #2: Email" at bounding box center [344, 400] width 260 height 33
type input "[EMAIL_ADDRESS][DOMAIN_NAME]"
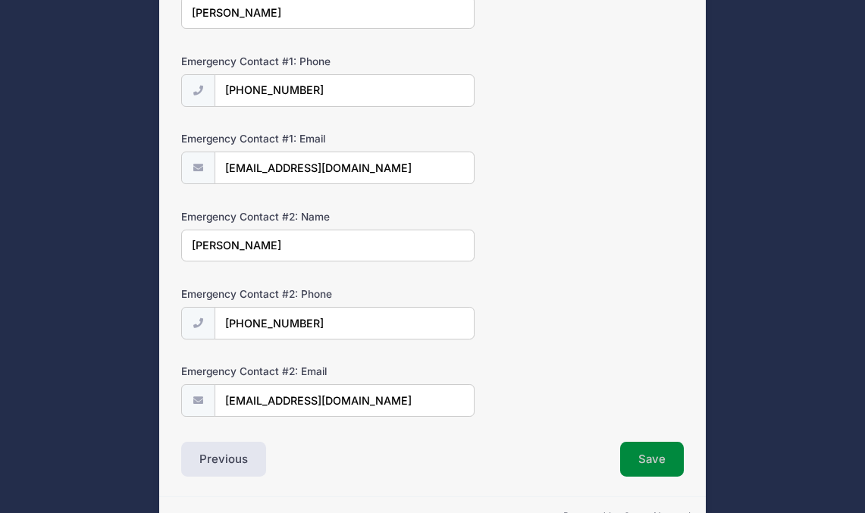
click at [661, 458] on button "Save" at bounding box center [652, 459] width 64 height 35
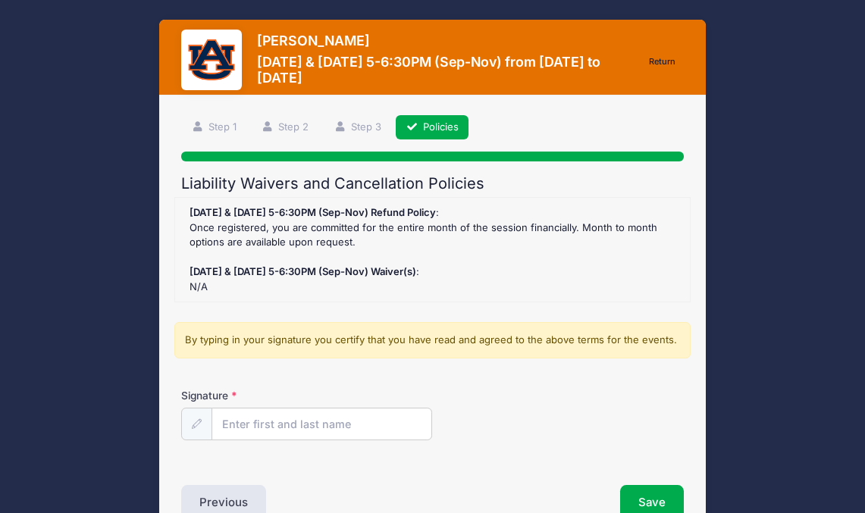
scroll to position [86, 0]
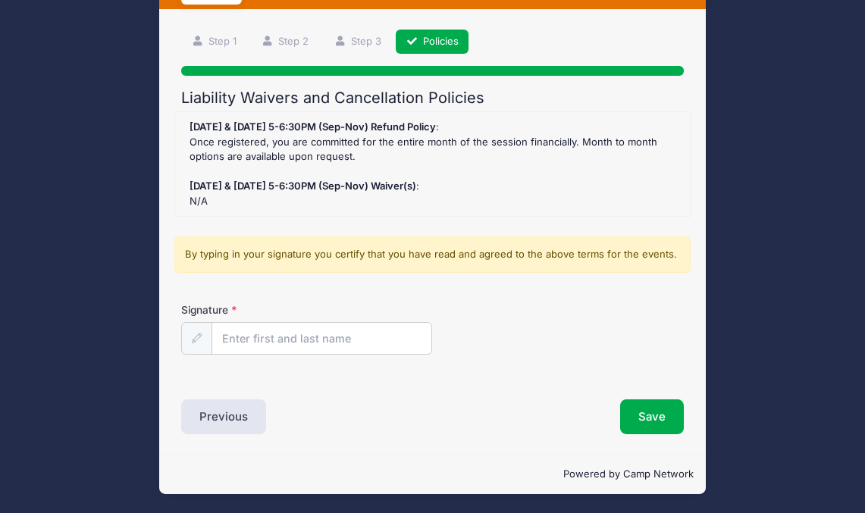
click at [277, 344] on input "Signature" at bounding box center [321, 338] width 221 height 33
type input "[PERSON_NAME]"
click at [646, 415] on button "Save" at bounding box center [652, 416] width 64 height 35
